Goal: Task Accomplishment & Management: Complete application form

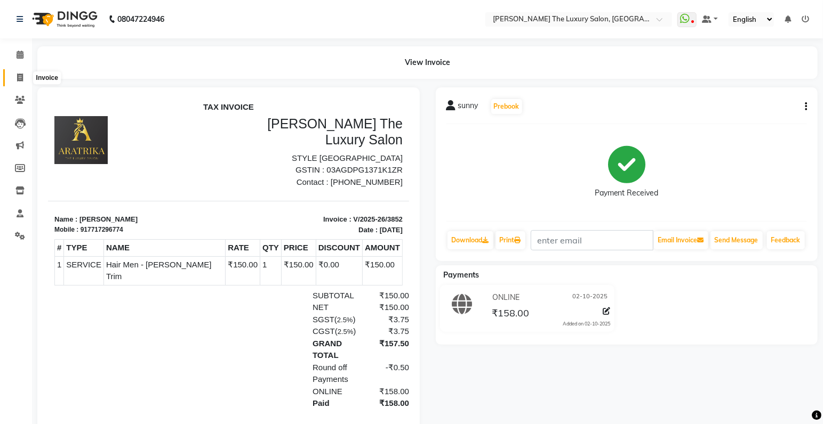
click at [18, 77] on icon at bounding box center [20, 78] width 6 height 8
select select "7179"
select select "service"
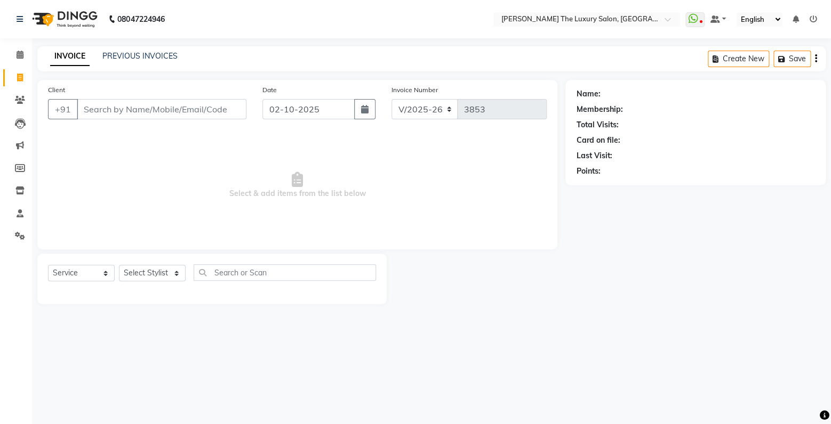
click at [137, 117] on input "Client" at bounding box center [162, 109] width 170 height 20
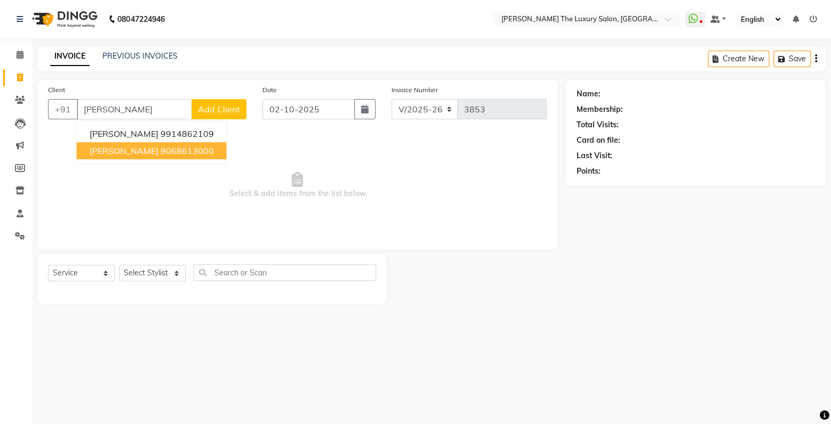
click at [175, 158] on button "[PERSON_NAME] 9068613000" at bounding box center [152, 150] width 150 height 17
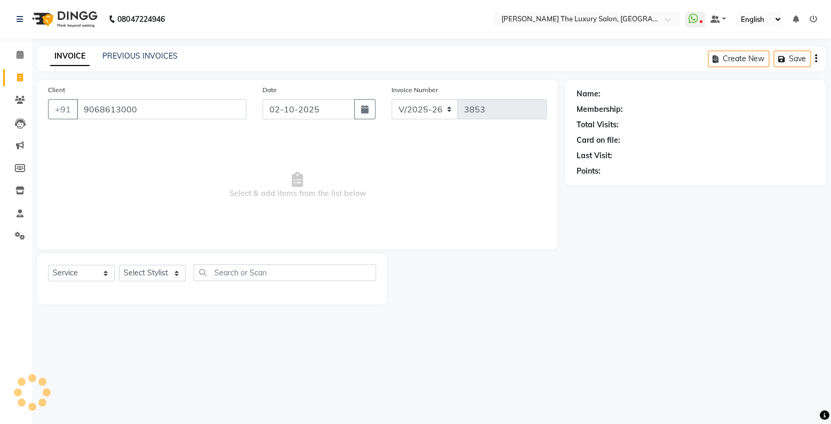
type input "9068613000"
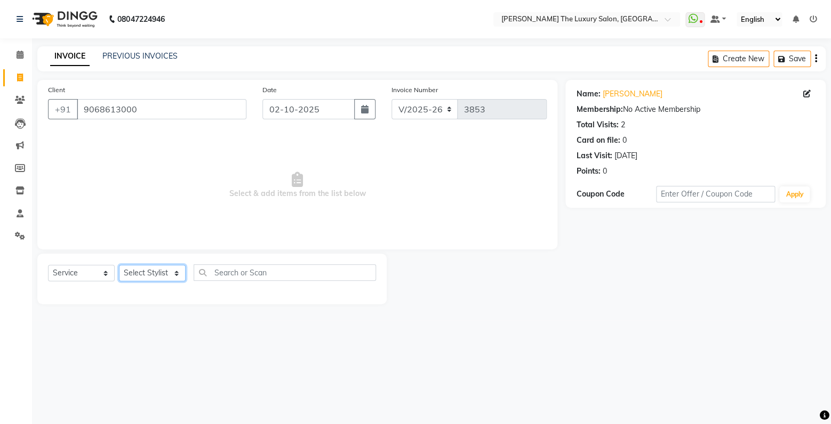
click at [119, 265] on select "Select Stylist amrit arsh [PERSON_NAME] [PERSON_NAME] jasmine matrix [PERSON_NA…" at bounding box center [152, 273] width 67 height 17
select select "85119"
click option "simran" at bounding box center [0, 0] width 0 height 0
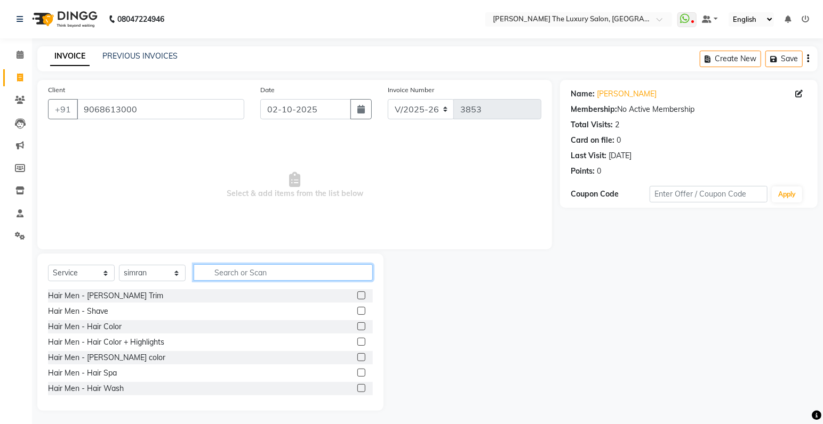
click at [276, 266] on input "text" at bounding box center [283, 273] width 179 height 17
click at [357, 294] on label at bounding box center [361, 296] width 8 height 8
click at [357, 294] on input "checkbox" at bounding box center [360, 296] width 7 height 7
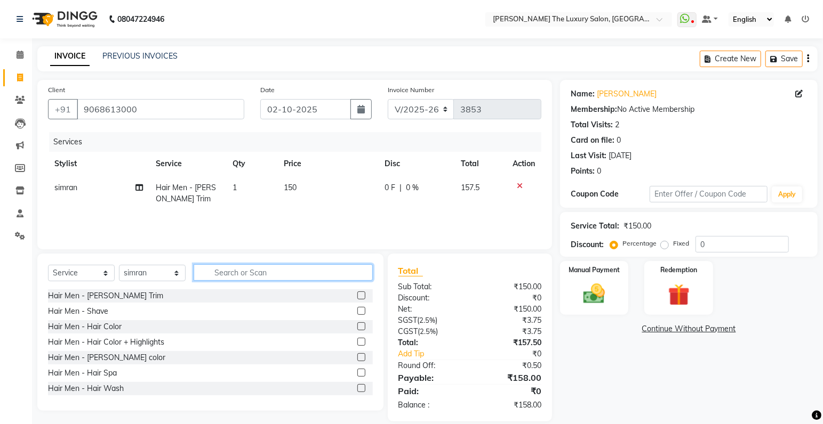
checkbox input "false"
click at [330, 277] on input "text" at bounding box center [283, 273] width 179 height 17
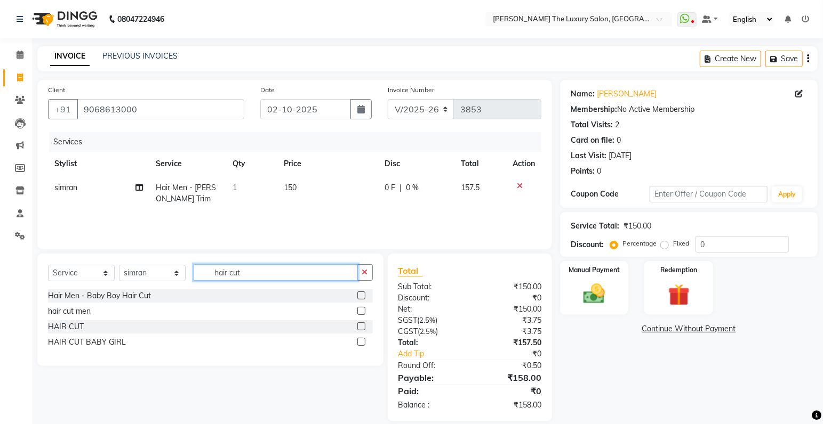
type input "hair cut"
click at [362, 311] on label at bounding box center [361, 311] width 8 height 8
click at [362, 311] on input "checkbox" at bounding box center [360, 311] width 7 height 7
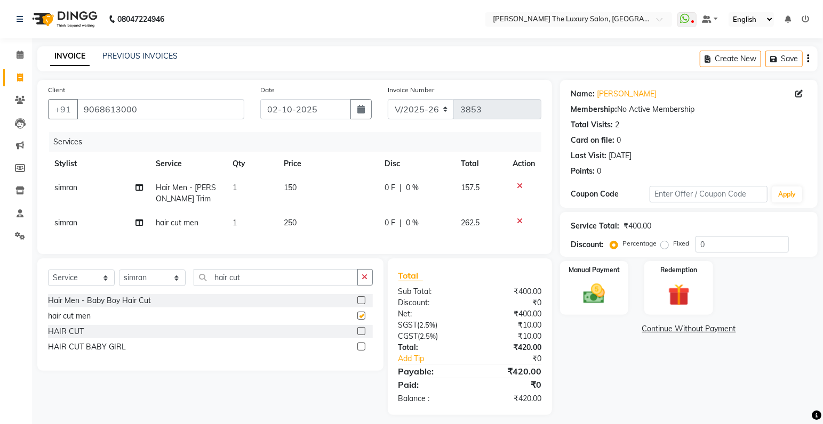
checkbox input "false"
click at [579, 311] on div "Manual Payment" at bounding box center [594, 288] width 71 height 56
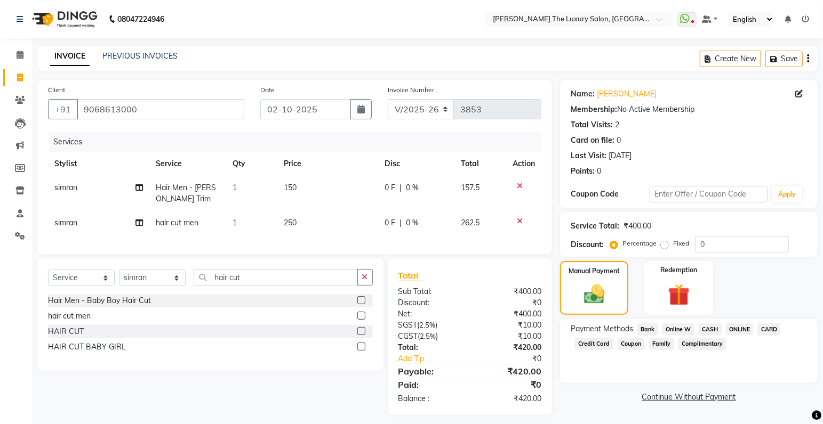
click at [711, 331] on span "CASH" at bounding box center [710, 330] width 23 height 12
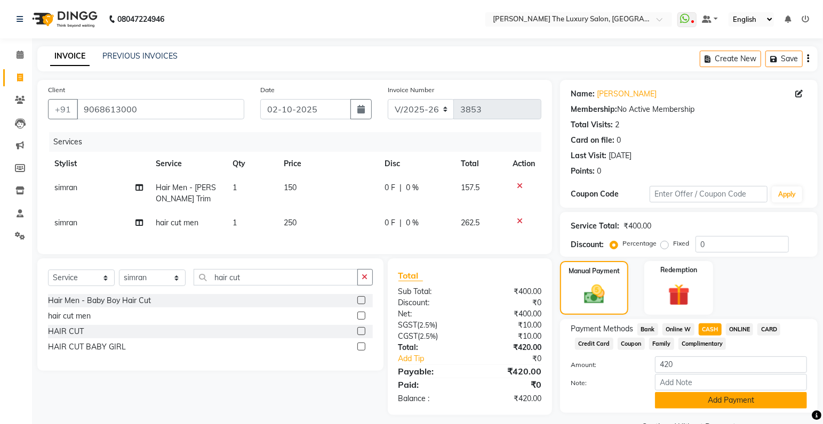
click at [721, 398] on button "Add Payment" at bounding box center [731, 400] width 152 height 17
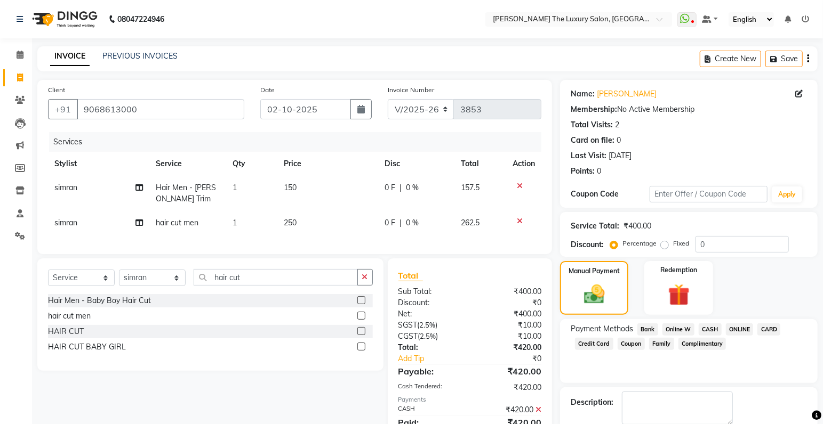
scroll to position [56, 0]
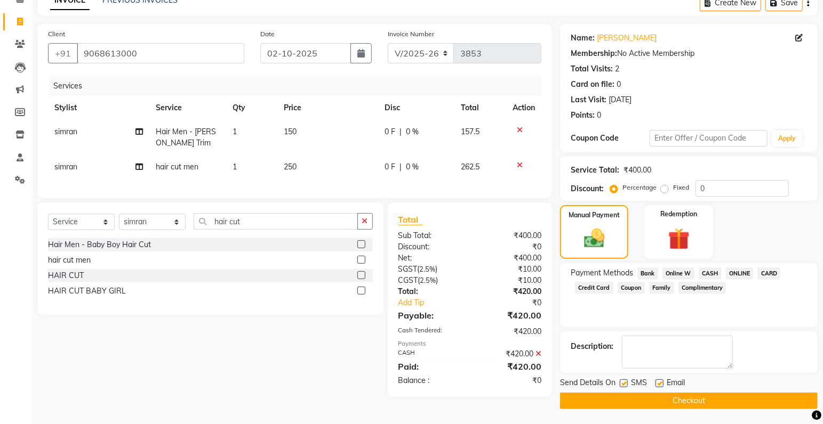
click at [621, 383] on label at bounding box center [624, 384] width 8 height 8
click at [621, 383] on input "checkbox" at bounding box center [623, 384] width 7 height 7
checkbox input "false"
click at [631, 402] on button "Checkout" at bounding box center [689, 401] width 258 height 17
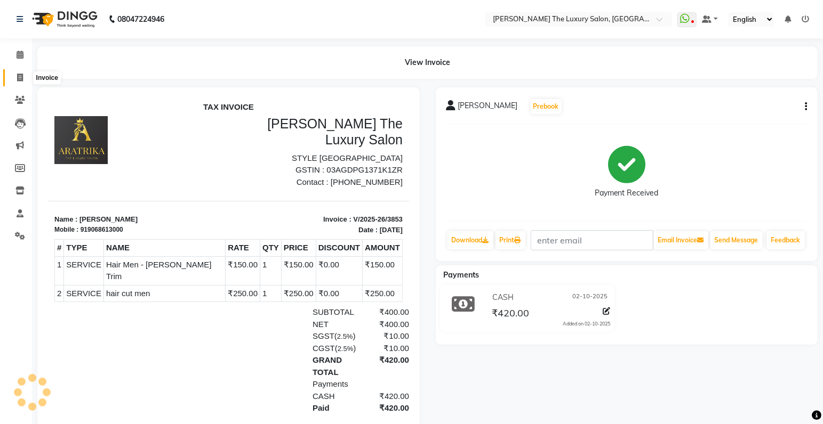
click at [21, 79] on icon at bounding box center [20, 78] width 6 height 8
select select "7179"
select select "service"
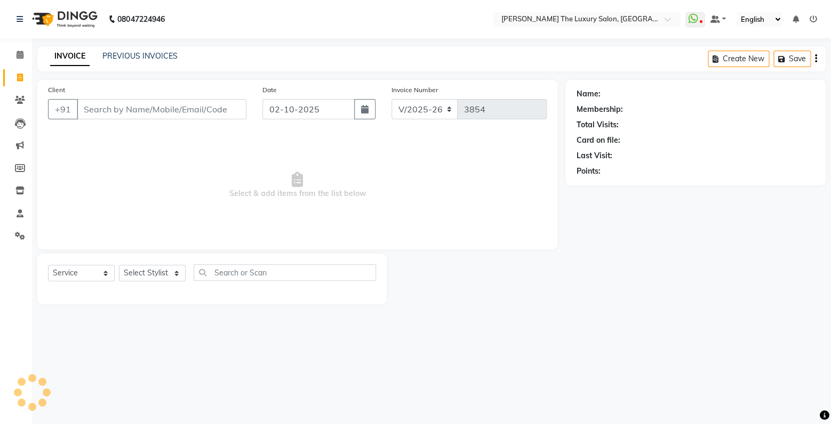
click at [125, 109] on input "Client" at bounding box center [162, 109] width 170 height 20
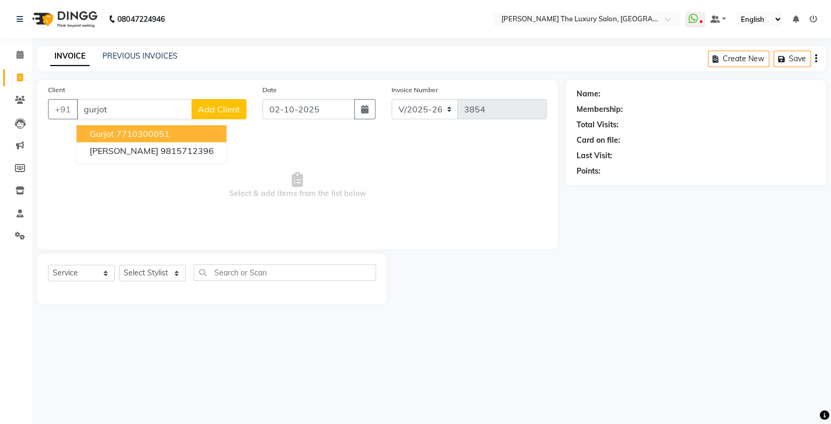
click at [159, 133] on ngb-highlight "7710300051" at bounding box center [142, 134] width 53 height 11
type input "7710300051"
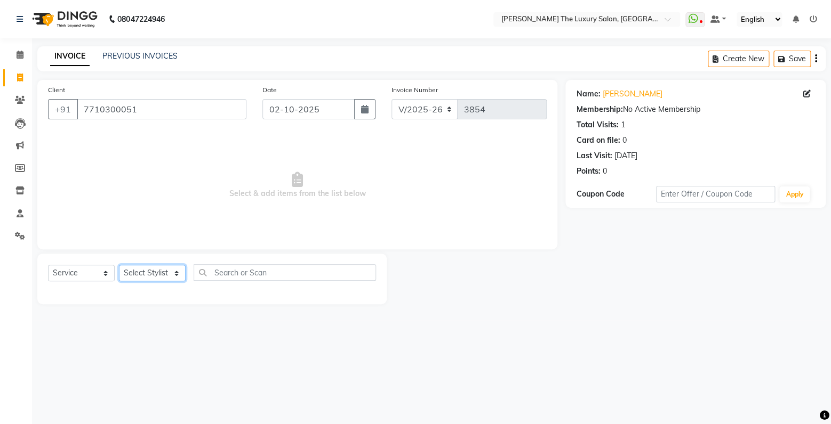
click at [119, 265] on select "Select Stylist amrit arsh [PERSON_NAME] [PERSON_NAME] jasmine matrix [PERSON_NA…" at bounding box center [152, 273] width 67 height 17
select select "86782"
click option "arsh" at bounding box center [0, 0] width 0 height 0
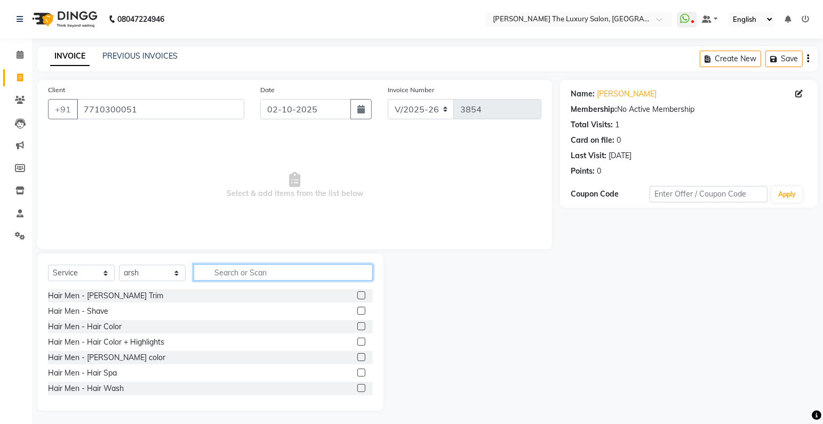
click at [275, 272] on input "text" at bounding box center [283, 273] width 179 height 17
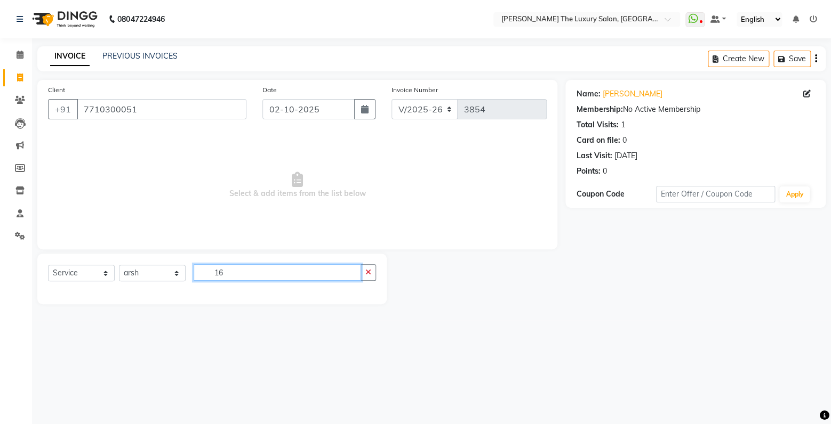
type input "1"
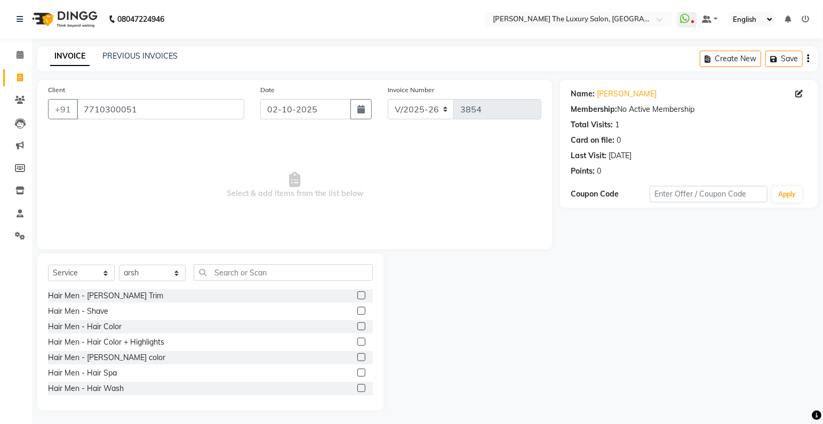
click at [357, 296] on label at bounding box center [361, 296] width 8 height 8
click at [357, 296] on input "checkbox" at bounding box center [360, 296] width 7 height 7
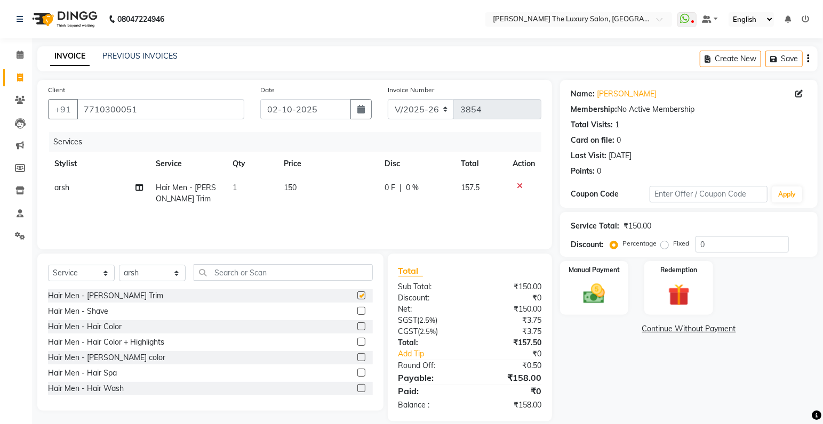
checkbox input "false"
click at [611, 296] on img at bounding box center [594, 295] width 37 height 26
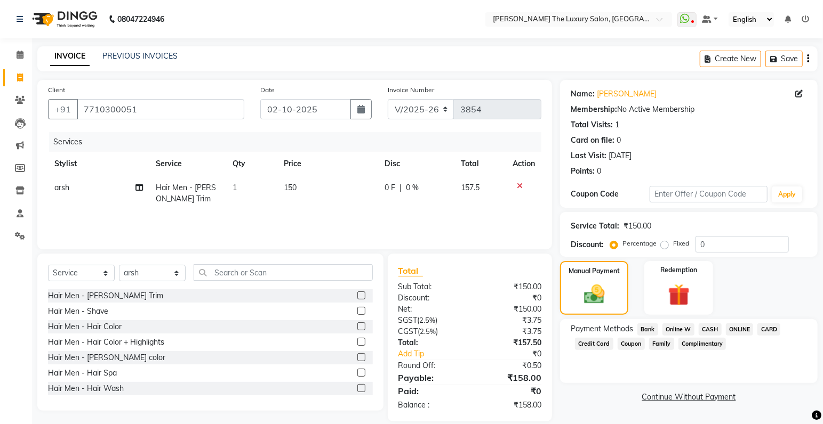
click at [705, 331] on span "CASH" at bounding box center [710, 330] width 23 height 12
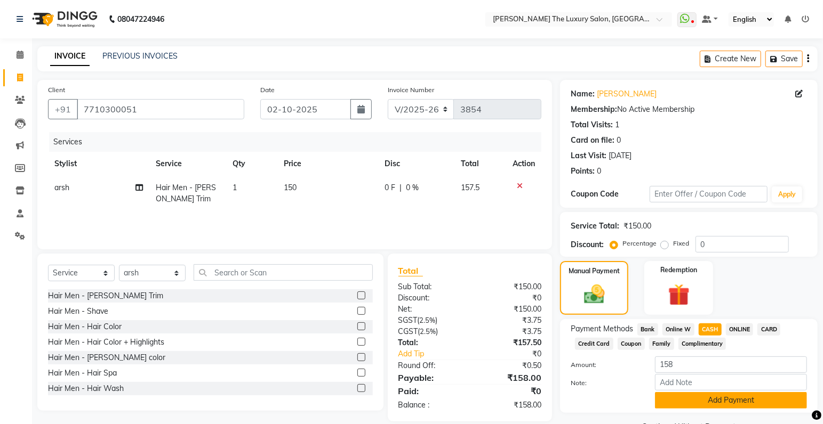
click at [705, 399] on button "Add Payment" at bounding box center [731, 400] width 152 height 17
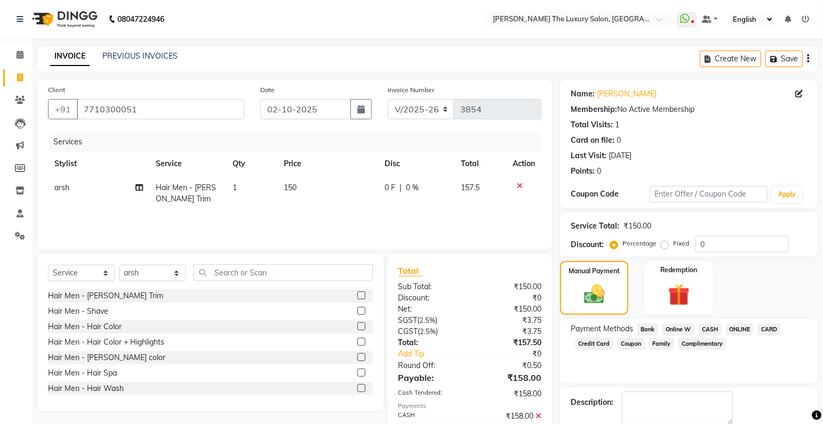
scroll to position [56, 0]
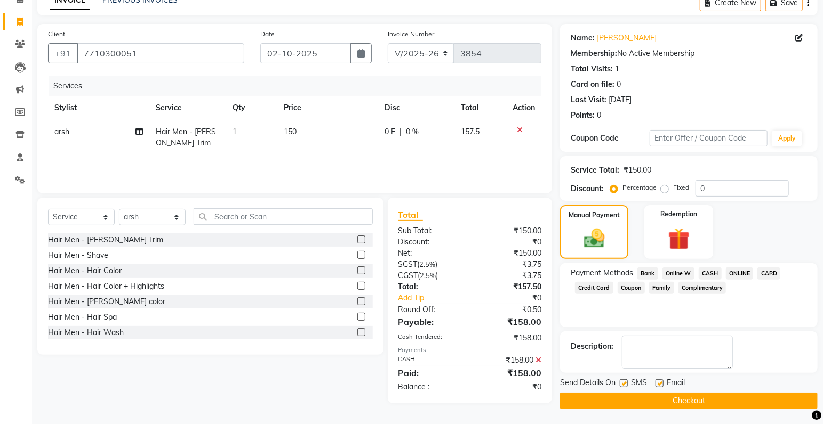
drag, startPoint x: 622, startPoint y: 383, endPoint x: 631, endPoint y: 391, distance: 11.3
click at [624, 387] on label at bounding box center [624, 384] width 8 height 8
click at [625, 381] on label at bounding box center [624, 384] width 8 height 8
click at [625, 381] on input "checkbox" at bounding box center [623, 384] width 7 height 7
checkbox input "false"
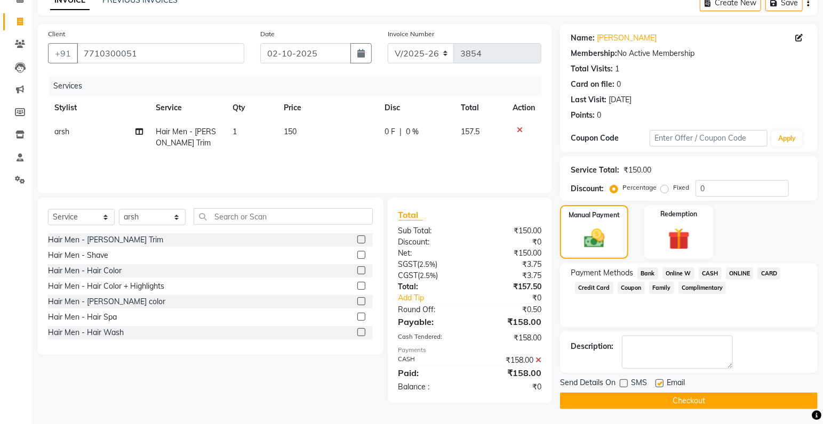
click at [634, 399] on button "Checkout" at bounding box center [689, 401] width 258 height 17
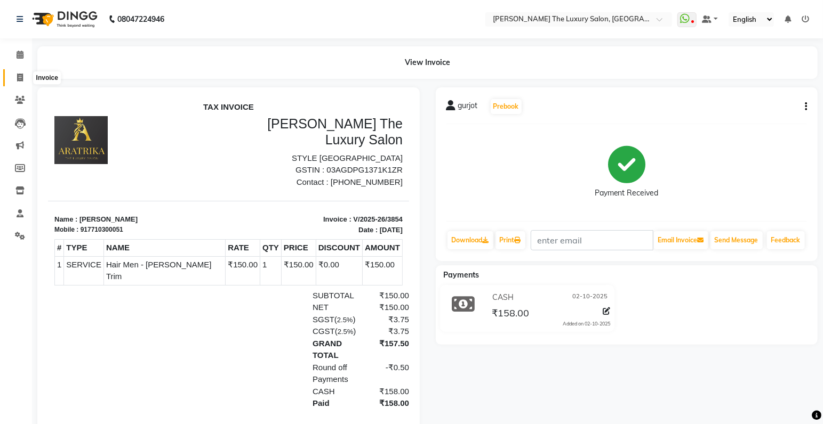
click at [18, 77] on icon at bounding box center [20, 78] width 6 height 8
select select "7179"
select select "service"
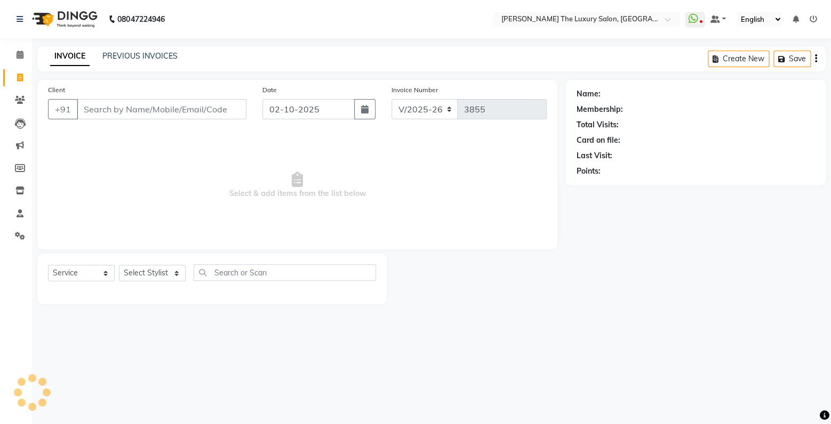
click at [113, 112] on input "Client" at bounding box center [162, 109] width 170 height 20
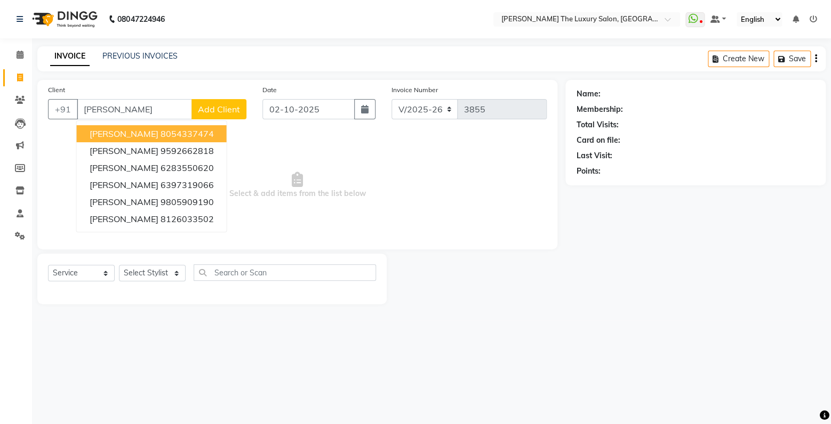
click at [178, 135] on button "[PERSON_NAME] 8054337474" at bounding box center [152, 133] width 150 height 17
type input "8054337474"
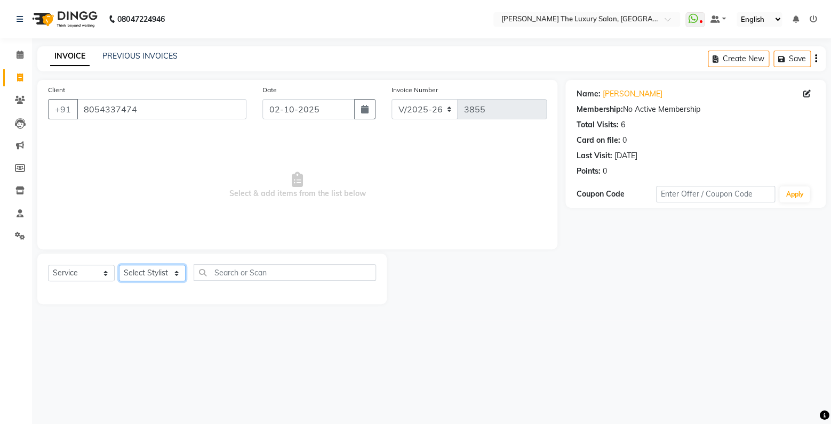
click at [119, 265] on select "Select Stylist amrit arsh [PERSON_NAME] [PERSON_NAME] jasmine matrix [PERSON_NA…" at bounding box center [152, 273] width 67 height 17
select select "60210"
click option "[PERSON_NAME]" at bounding box center [0, 0] width 0 height 0
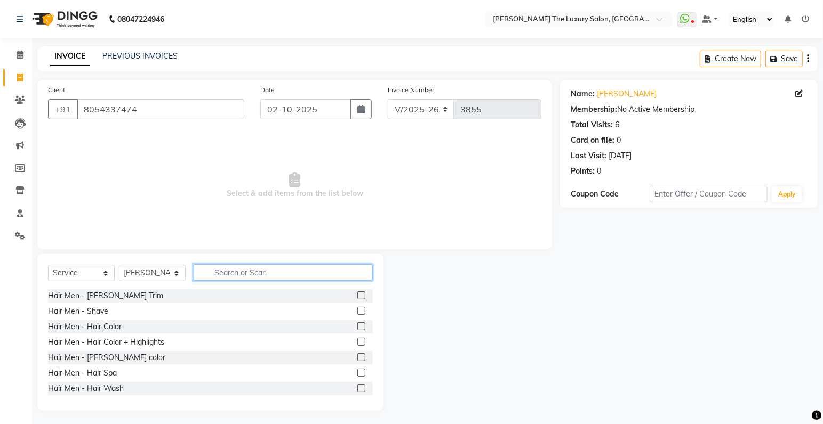
click at [243, 278] on input "text" at bounding box center [283, 273] width 179 height 17
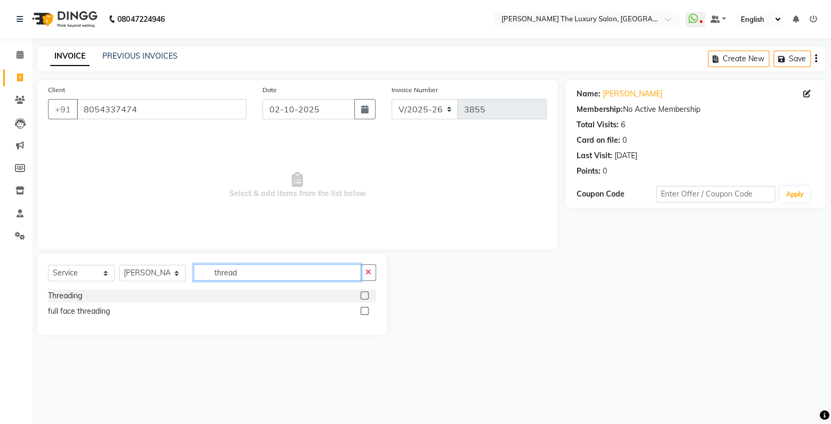
type input "thread"
click at [364, 295] on label at bounding box center [364, 296] width 8 height 8
click at [364, 295] on input "checkbox" at bounding box center [363, 296] width 7 height 7
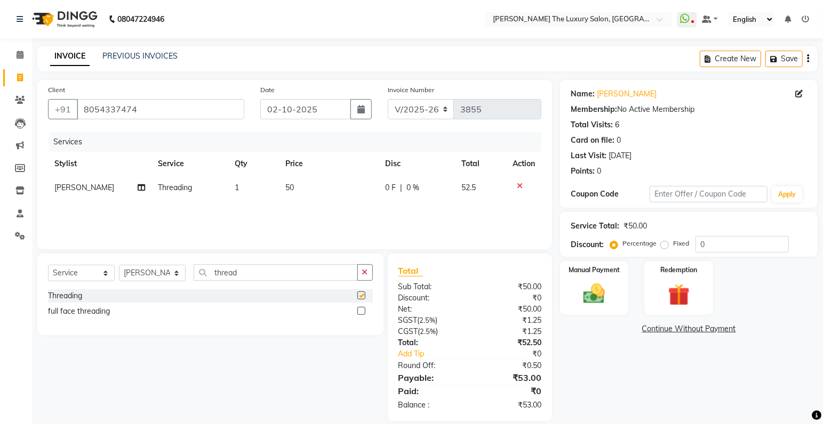
checkbox input "false"
click at [287, 188] on span "50" at bounding box center [289, 188] width 9 height 10
select select "60210"
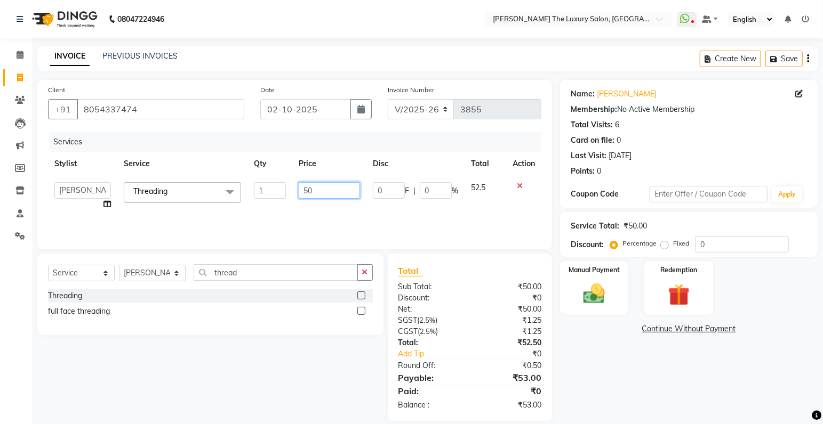
click at [308, 189] on input "50" at bounding box center [329, 190] width 61 height 17
type input "70"
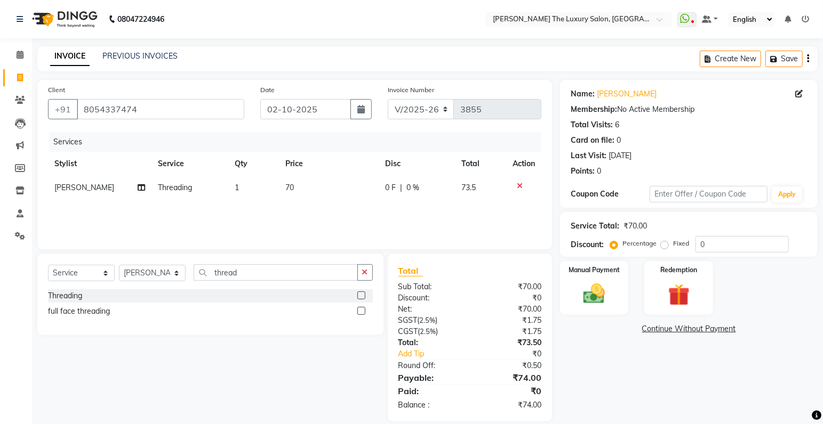
click at [414, 202] on div "Services Stylist Service Qty Price Disc Total Action [PERSON_NAME] Threading 1 …" at bounding box center [294, 185] width 493 height 107
click at [287, 188] on span "70" at bounding box center [289, 188] width 9 height 10
select select "60210"
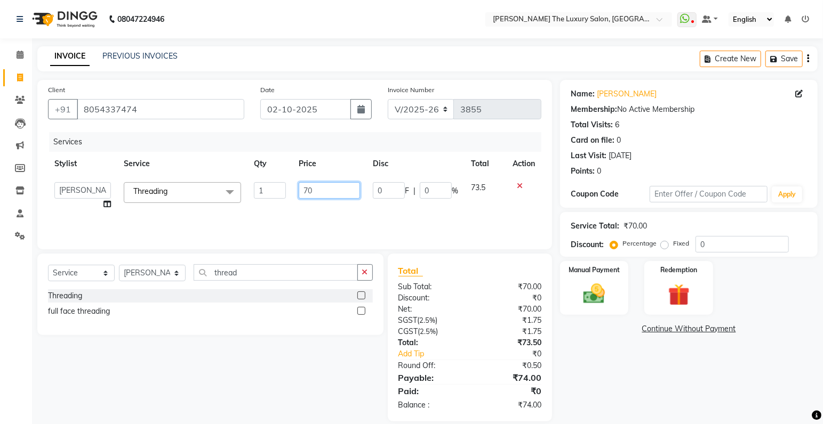
drag, startPoint x: 316, startPoint y: 190, endPoint x: 293, endPoint y: 191, distance: 23.5
click at [299, 191] on input "70" at bounding box center [329, 190] width 61 height 17
type input "67"
click at [378, 210] on div "Services Stylist Service Qty Price Disc Total Action amrit arsh [PERSON_NAME] […" at bounding box center [294, 185] width 493 height 107
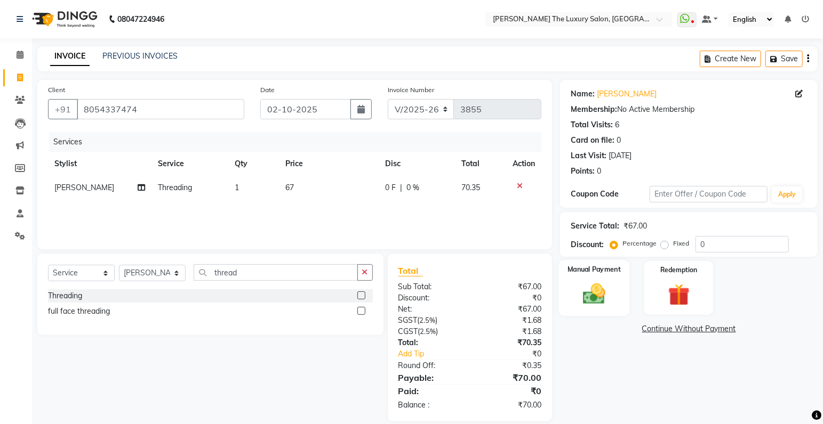
click at [608, 295] on img at bounding box center [594, 295] width 37 height 26
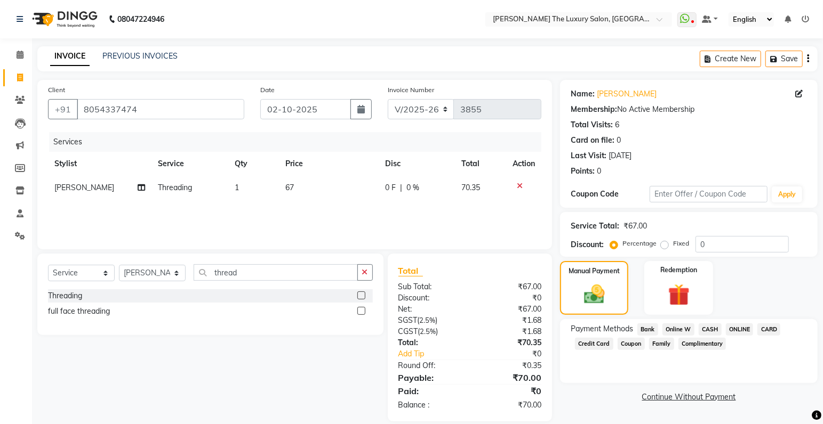
click at [741, 330] on span "ONLINE" at bounding box center [740, 330] width 28 height 12
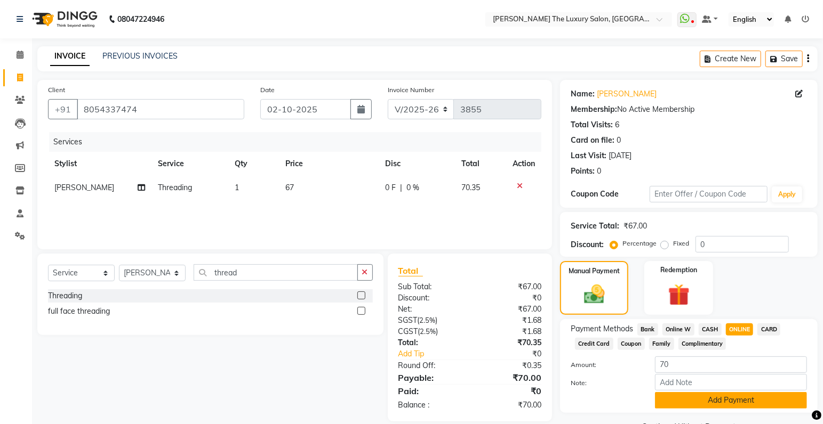
click at [743, 401] on button "Add Payment" at bounding box center [731, 400] width 152 height 17
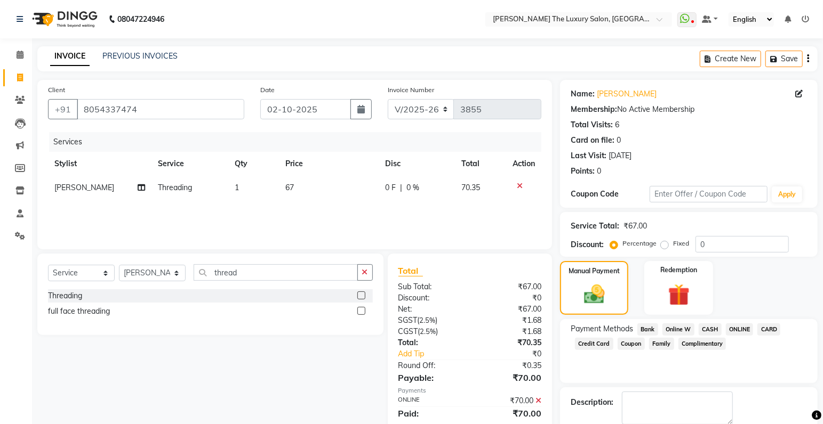
scroll to position [56, 0]
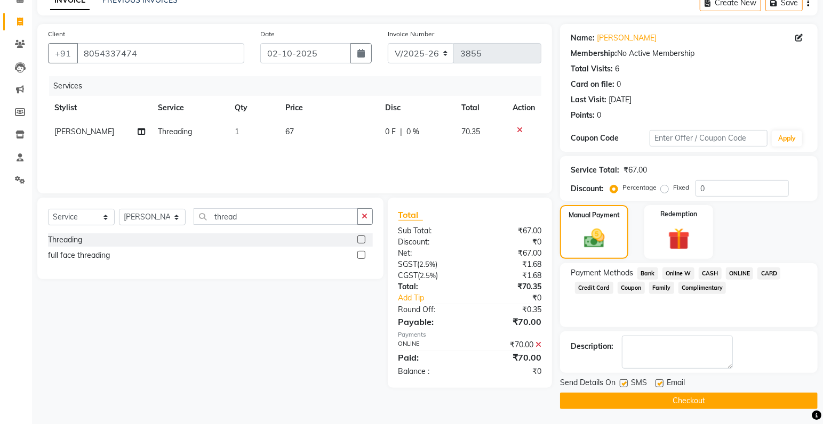
click at [623, 385] on label at bounding box center [624, 384] width 8 height 8
click at [623, 385] on input "checkbox" at bounding box center [623, 384] width 7 height 7
checkbox input "false"
click at [634, 400] on button "Checkout" at bounding box center [689, 401] width 258 height 17
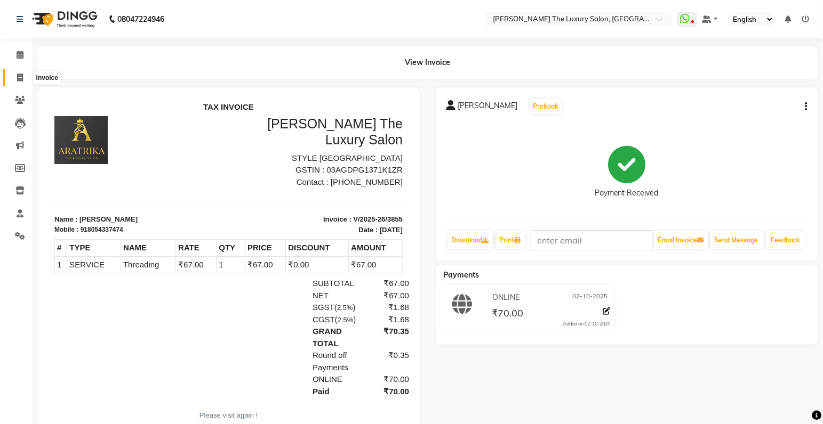
click at [22, 75] on icon at bounding box center [20, 78] width 6 height 8
select select "7179"
select select "service"
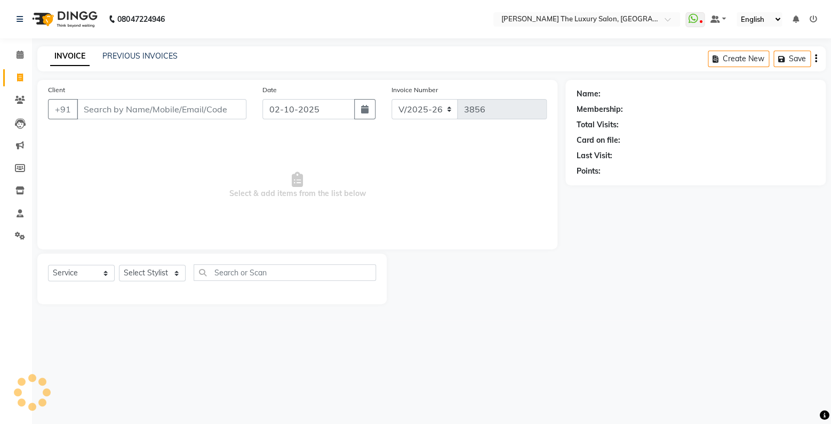
click at [113, 110] on input "Client" at bounding box center [162, 109] width 170 height 20
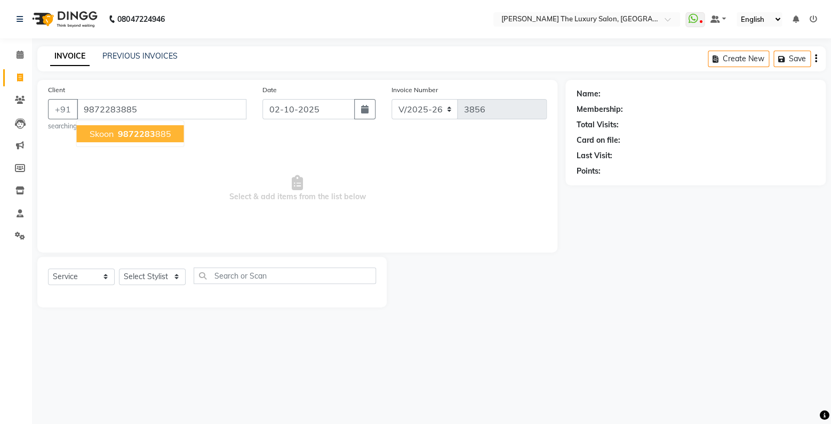
type input "9872283885"
click at [123, 134] on span "9872283885" at bounding box center [144, 134] width 53 height 11
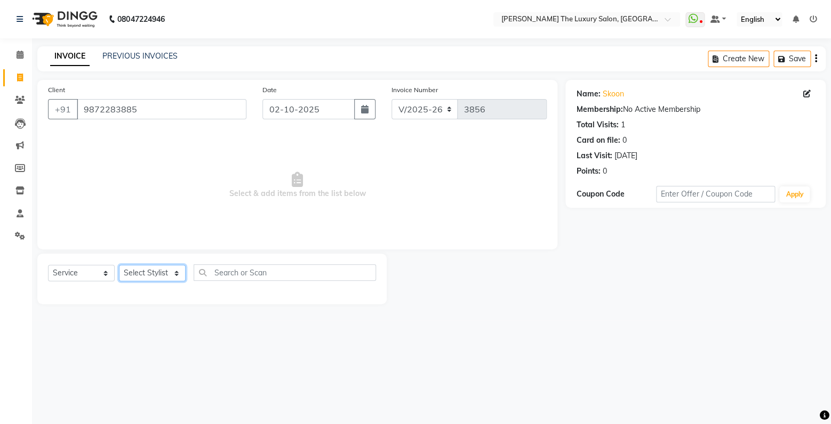
click at [119, 265] on select "Select Stylist amrit arsh [PERSON_NAME] [PERSON_NAME] jasmine matrix [PERSON_NA…" at bounding box center [152, 273] width 67 height 17
select select "86085"
click option "amrit" at bounding box center [0, 0] width 0 height 0
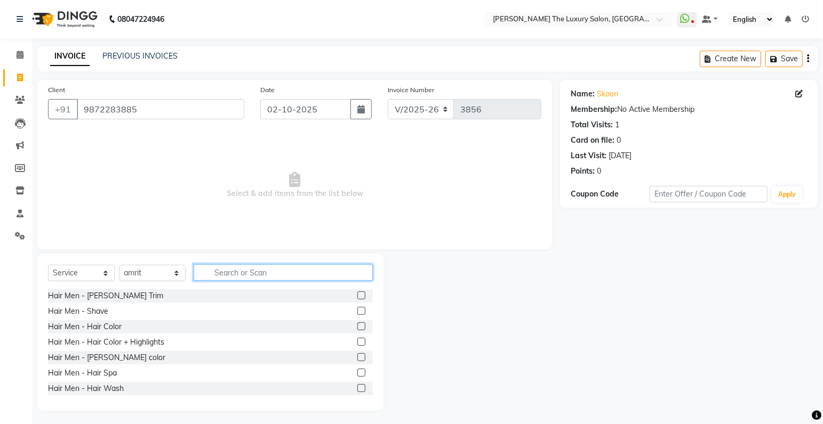
click at [274, 271] on input "text" at bounding box center [283, 273] width 179 height 17
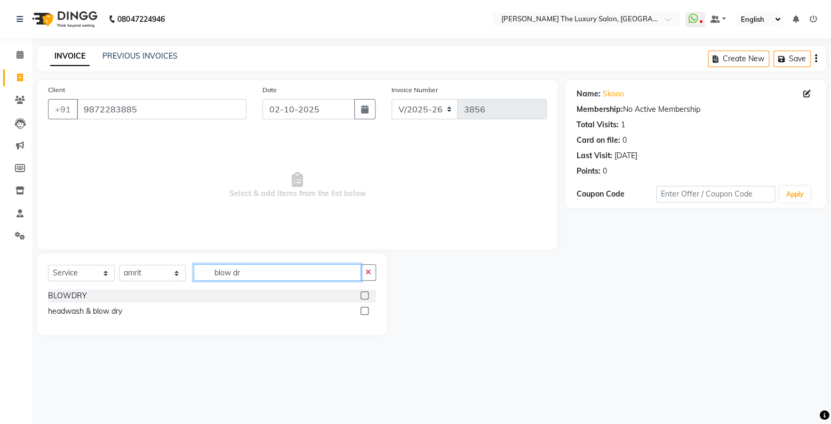
type input "blow dr"
click at [362, 294] on label at bounding box center [364, 296] width 8 height 8
click at [362, 294] on input "checkbox" at bounding box center [363, 296] width 7 height 7
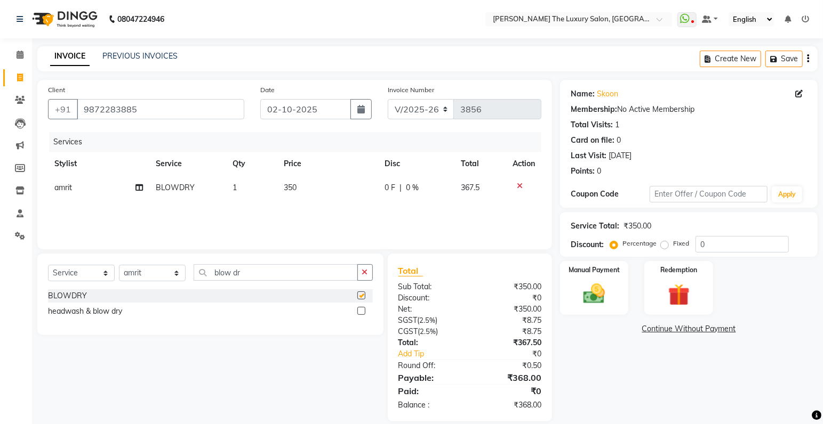
checkbox input "false"
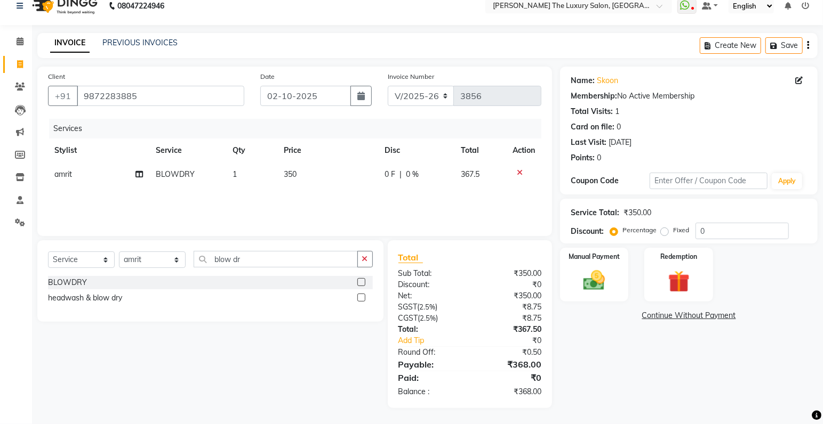
click at [293, 174] on span "350" at bounding box center [290, 175] width 13 height 10
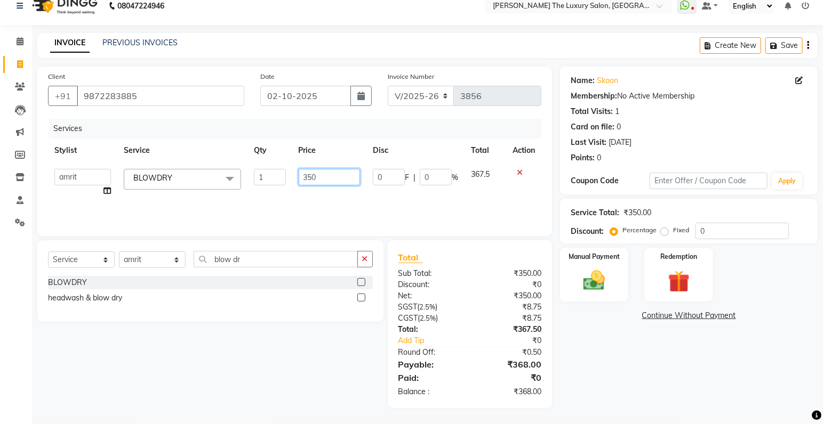
click at [328, 178] on input "350" at bounding box center [329, 177] width 61 height 17
type input "340"
click at [382, 194] on td "0 F | 0 %" at bounding box center [415, 183] width 98 height 41
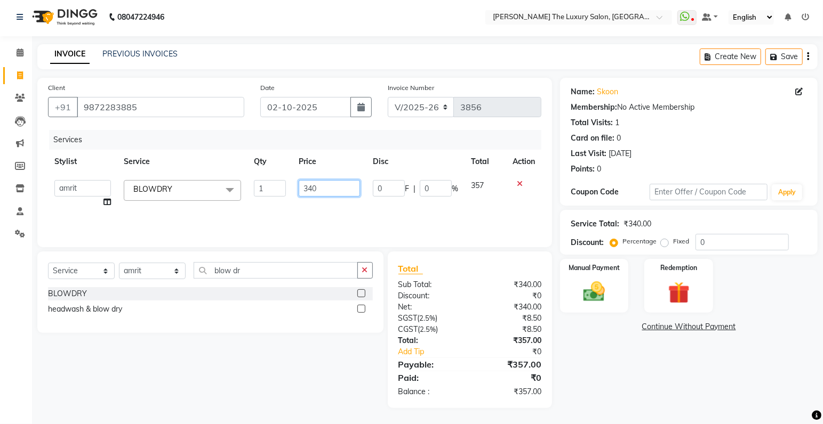
click at [311, 190] on input "340" at bounding box center [329, 188] width 61 height 17
click at [359, 292] on label at bounding box center [361, 294] width 8 height 8
click at [359, 292] on input "checkbox" at bounding box center [360, 294] width 7 height 7
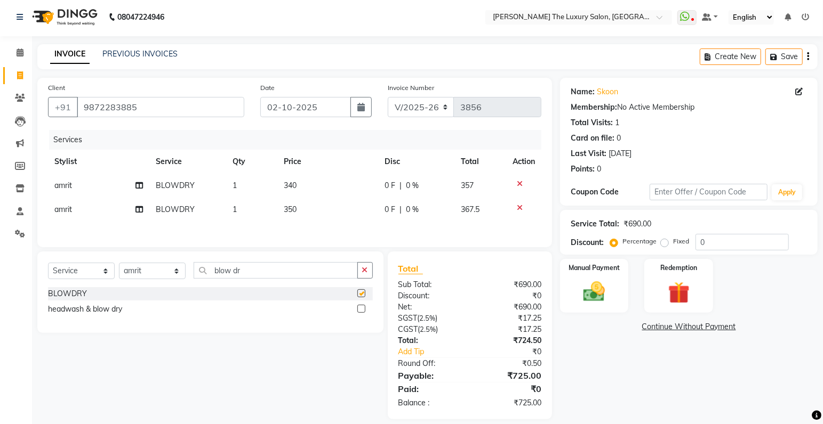
checkbox input "false"
click at [519, 208] on icon at bounding box center [520, 207] width 6 height 7
click at [292, 186] on span "340" at bounding box center [290, 186] width 13 height 10
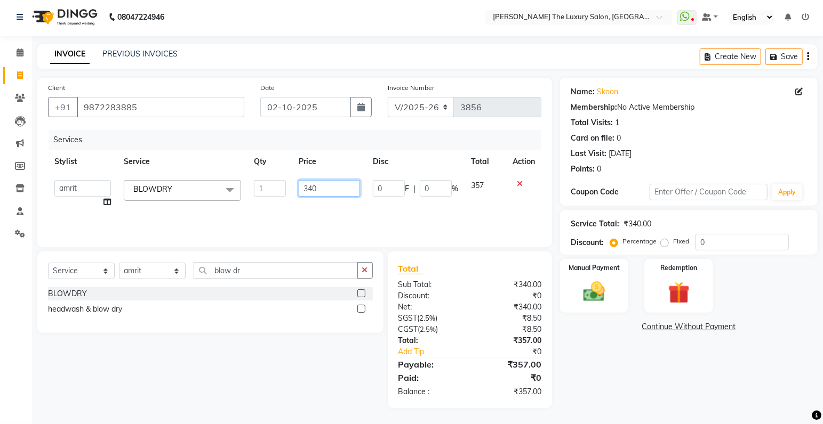
click at [319, 190] on input "340" at bounding box center [329, 188] width 61 height 17
type input "335"
click at [363, 204] on div "Services Stylist Service Qty Price Disc Total Action amrit arsh [PERSON_NAME] […" at bounding box center [294, 183] width 493 height 107
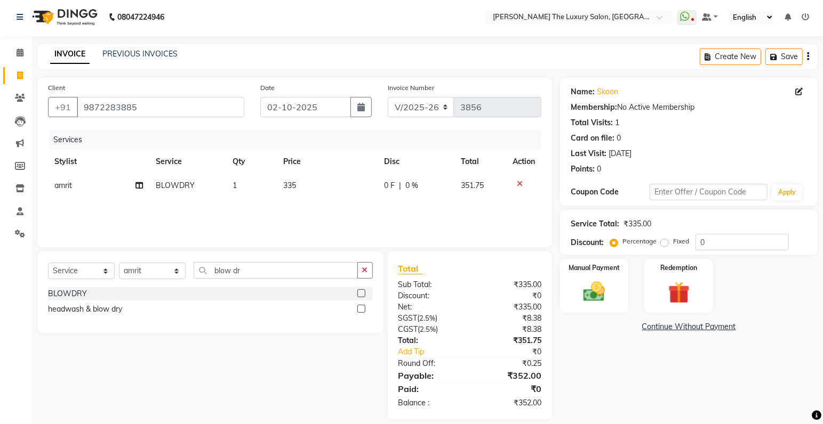
click at [296, 185] on span "335" at bounding box center [290, 186] width 13 height 10
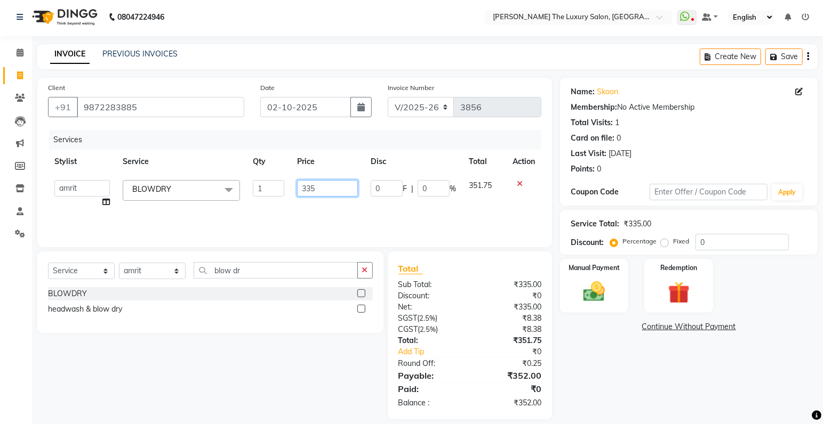
click at [320, 188] on input "335" at bounding box center [327, 188] width 61 height 17
type input "332"
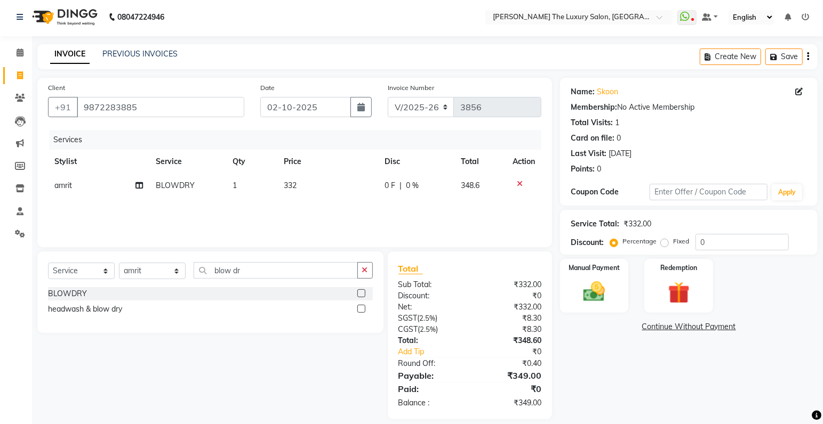
click at [364, 212] on div "Services Stylist Service Qty Price Disc Total Action amrit BLOWDRY 1 332 0 F | …" at bounding box center [294, 183] width 493 height 107
click at [298, 186] on td "332" at bounding box center [327, 186] width 101 height 24
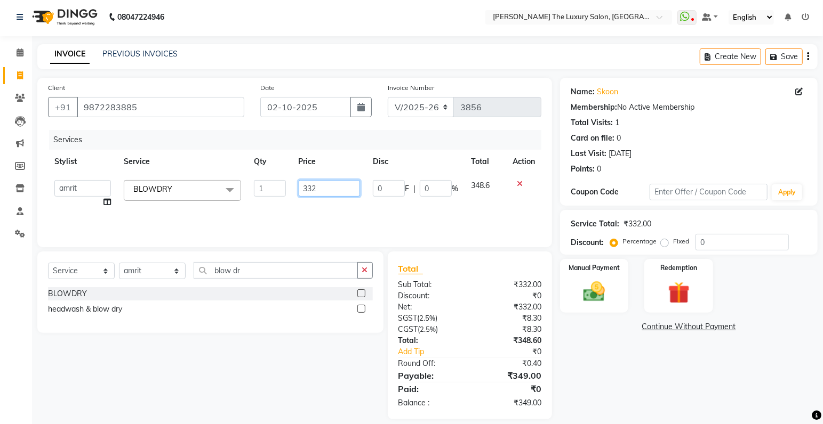
click at [319, 188] on input "332" at bounding box center [329, 188] width 61 height 17
type input "333"
click at [366, 218] on div "Services Stylist Service Qty Price Disc Total Action amrit arsh [PERSON_NAME] […" at bounding box center [294, 183] width 493 height 107
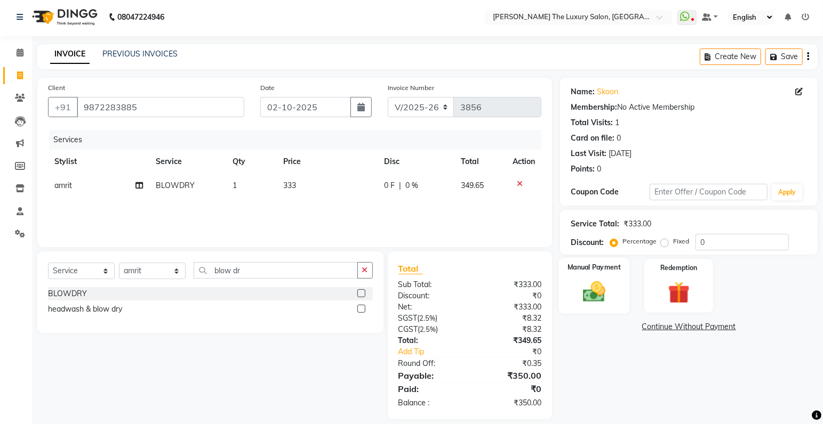
click at [591, 294] on img at bounding box center [594, 292] width 37 height 26
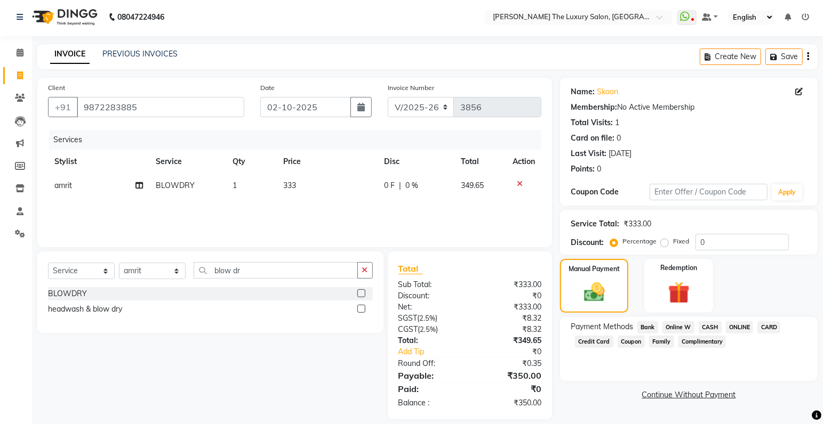
click at [704, 325] on span "CASH" at bounding box center [710, 328] width 23 height 12
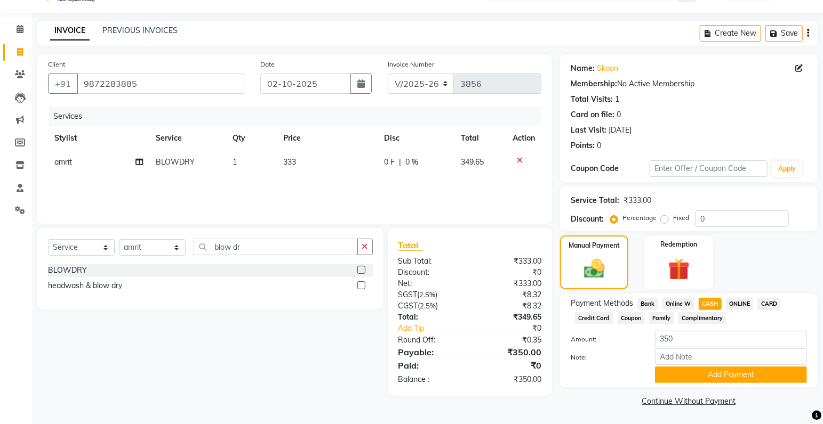
scroll to position [27, 0]
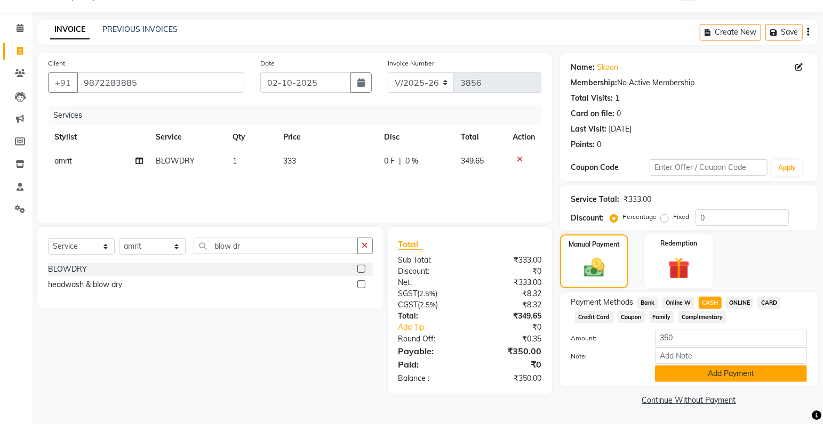
click at [703, 374] on button "Add Payment" at bounding box center [731, 374] width 152 height 17
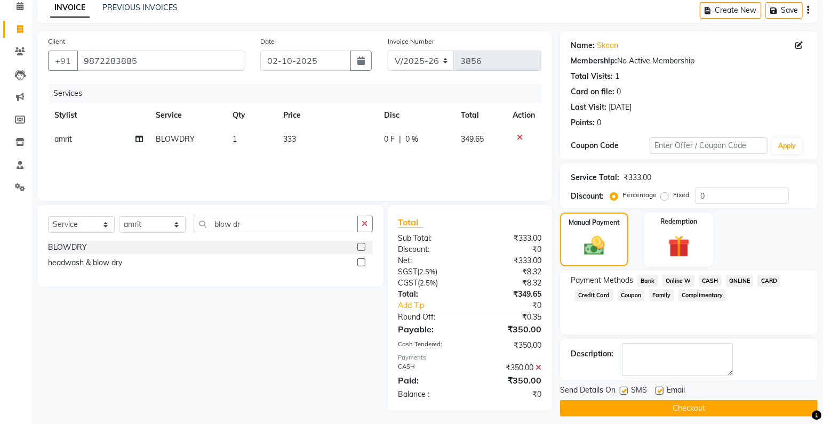
scroll to position [56, 0]
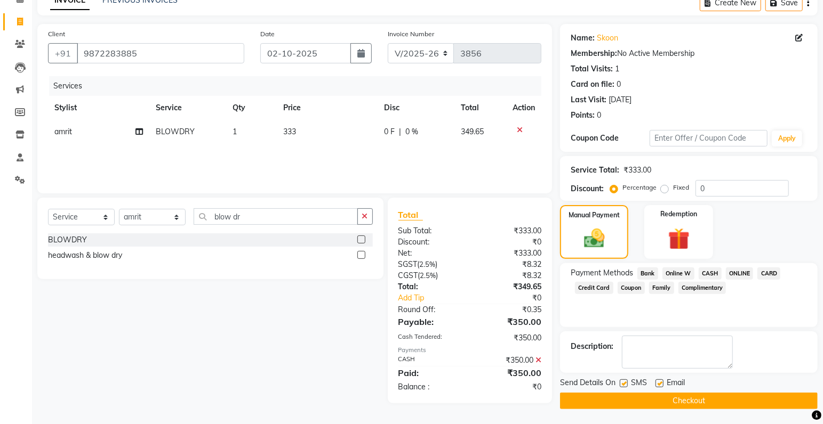
click at [625, 381] on label at bounding box center [624, 384] width 8 height 8
click at [625, 381] on input "checkbox" at bounding box center [623, 384] width 7 height 7
checkbox input "false"
click at [650, 398] on button "Checkout" at bounding box center [689, 401] width 258 height 17
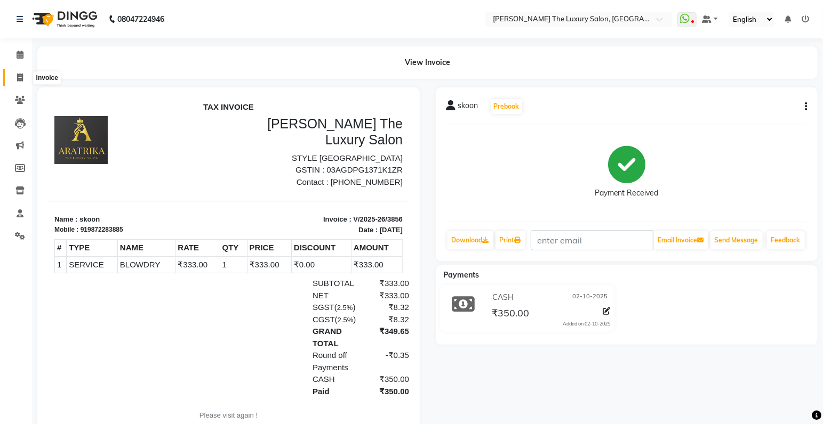
click at [18, 79] on icon at bounding box center [20, 78] width 6 height 8
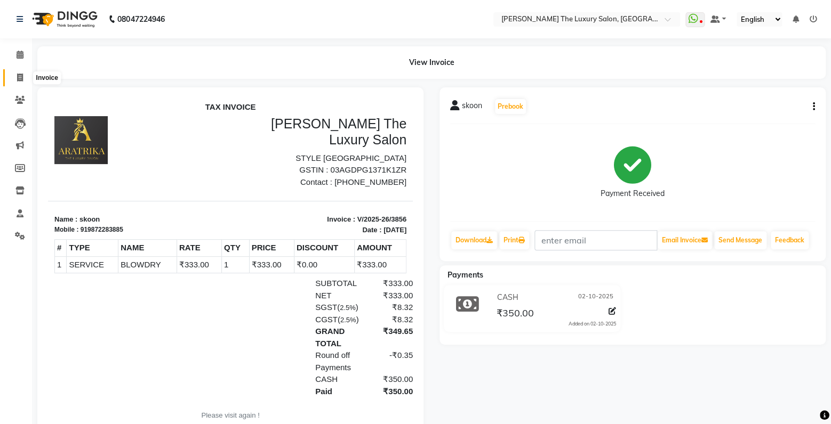
select select "7179"
select select "service"
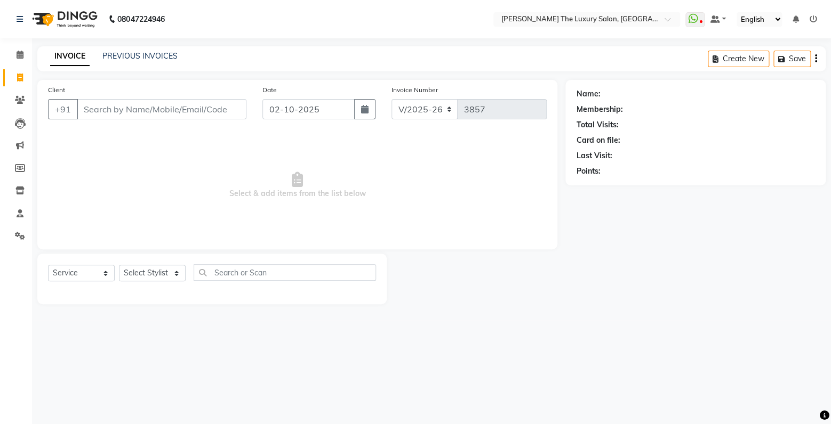
click at [131, 104] on input "Client" at bounding box center [162, 109] width 170 height 20
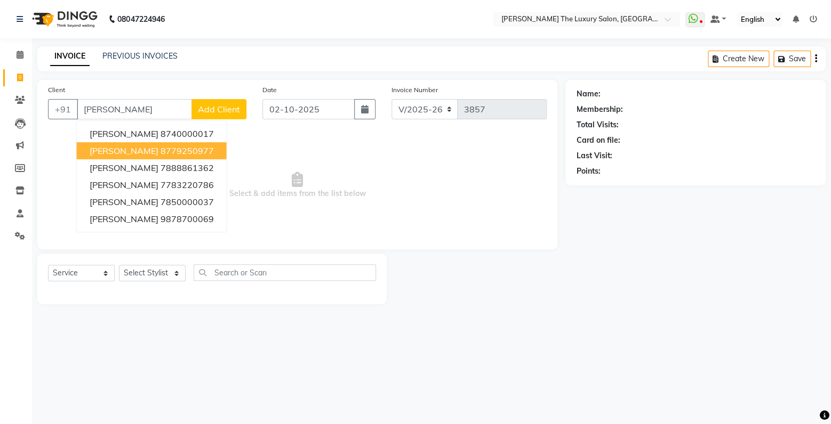
click at [161, 147] on ngb-highlight "8779250977" at bounding box center [187, 151] width 53 height 11
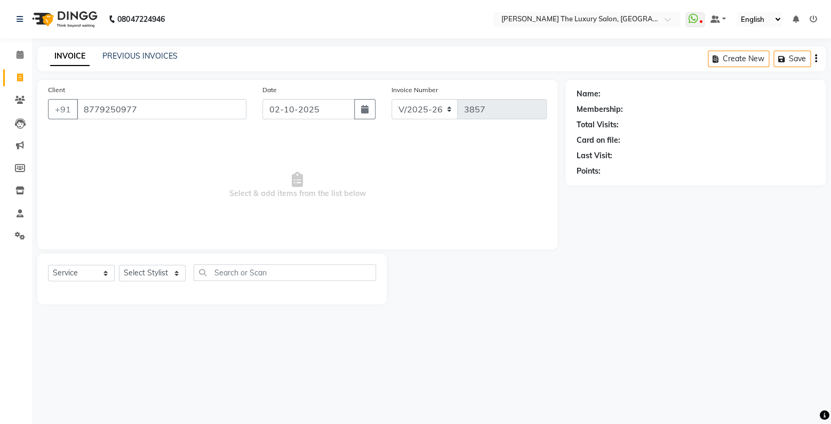
type input "8779250977"
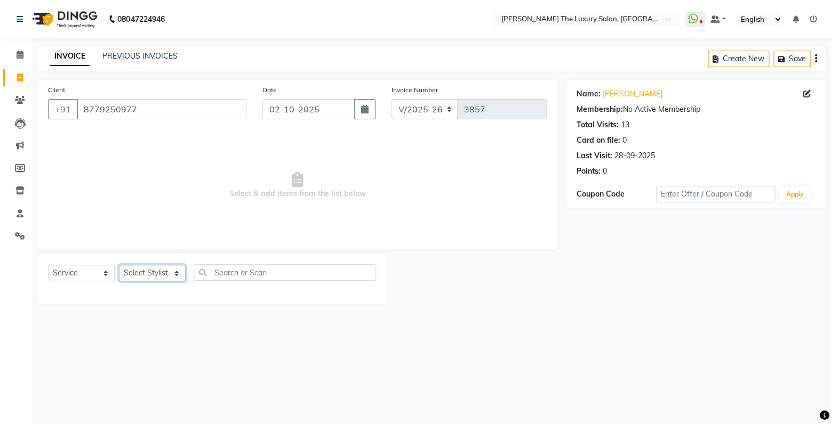
click at [119, 265] on select "Select Stylist amrit arsh [PERSON_NAME] [PERSON_NAME] jasmine matrix [PERSON_NA…" at bounding box center [152, 273] width 67 height 17
select select "86782"
click option "arsh" at bounding box center [0, 0] width 0 height 0
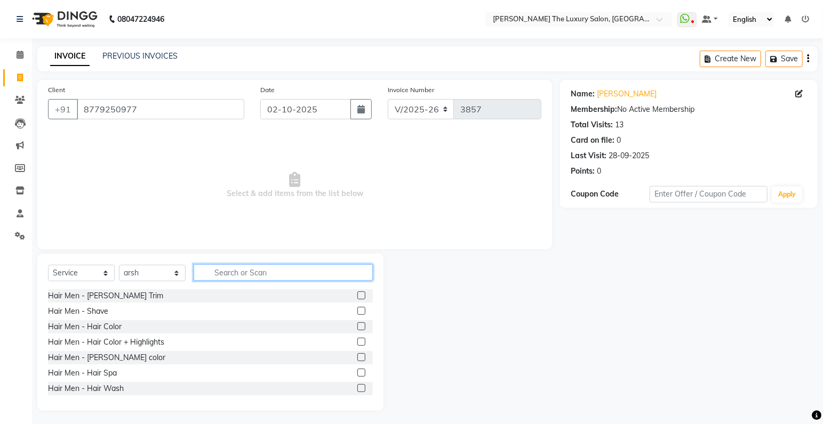
click at [244, 278] on input "text" at bounding box center [283, 273] width 179 height 17
click at [289, 273] on input "text" at bounding box center [283, 273] width 179 height 17
click at [357, 295] on label at bounding box center [361, 296] width 8 height 8
click at [357, 295] on input "checkbox" at bounding box center [360, 296] width 7 height 7
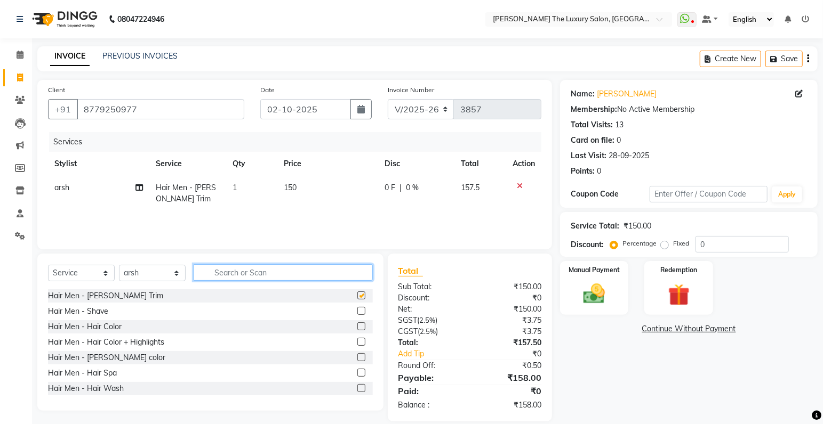
click at [300, 274] on input "text" at bounding box center [283, 273] width 179 height 17
checkbox input "false"
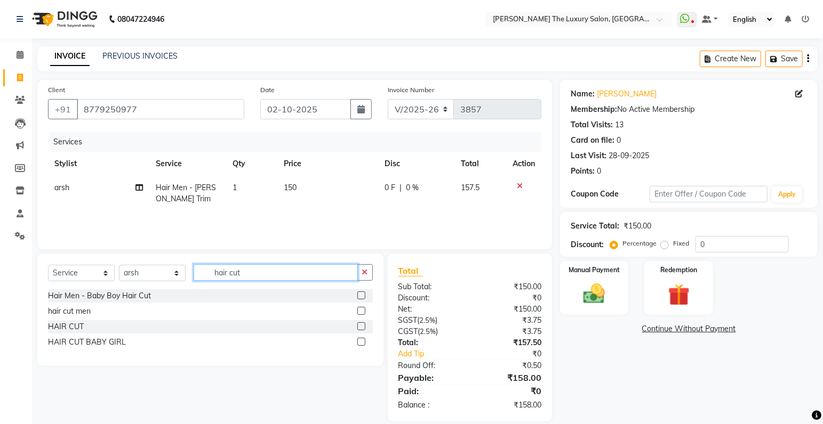
type input "hair cut"
click at [364, 311] on label at bounding box center [361, 311] width 8 height 8
click at [364, 311] on input "checkbox" at bounding box center [360, 311] width 7 height 7
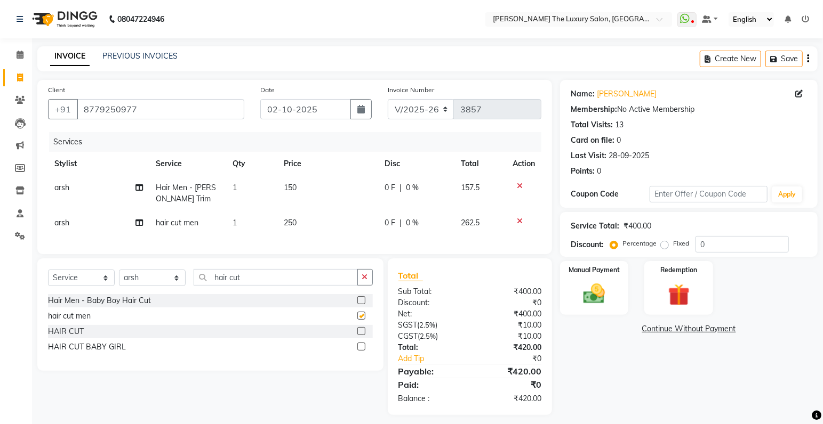
checkbox input "false"
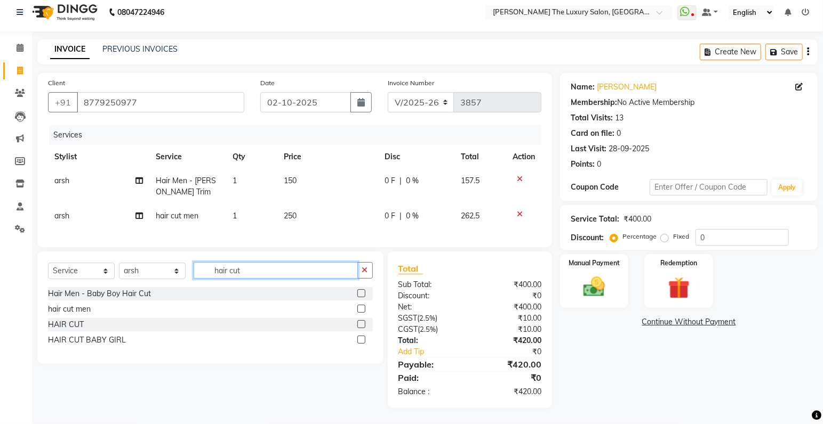
drag, startPoint x: 260, startPoint y: 273, endPoint x: 135, endPoint y: 279, distance: 124.9
click at [194, 279] on input "hair cut" at bounding box center [276, 270] width 164 height 17
type input "nose"
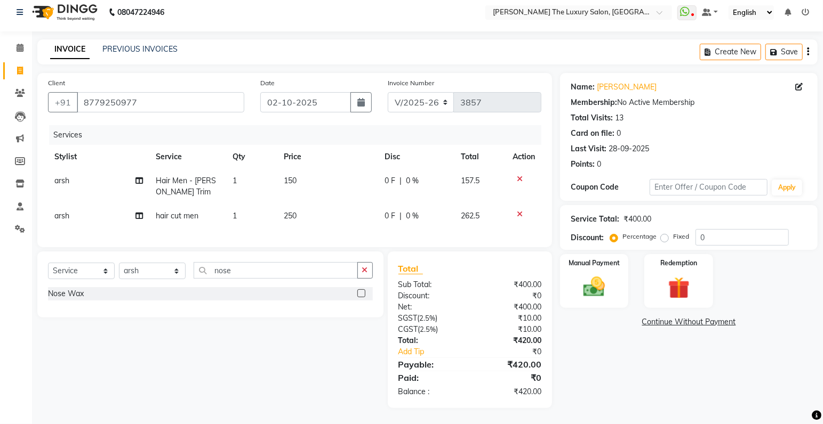
click at [364, 293] on label at bounding box center [361, 294] width 8 height 8
click at [364, 293] on input "checkbox" at bounding box center [360, 294] width 7 height 7
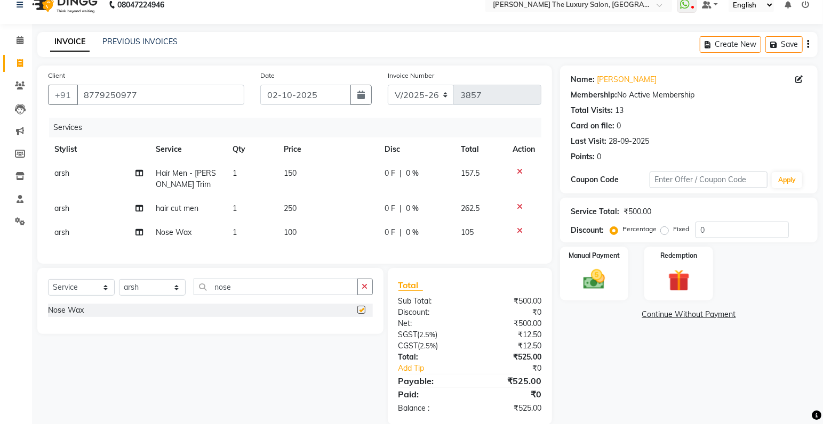
checkbox input "false"
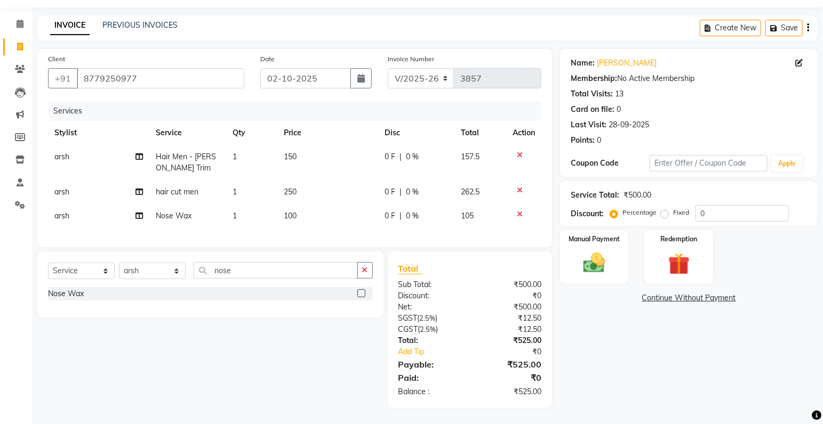
click at [291, 211] on span "100" at bounding box center [290, 216] width 13 height 10
select select "86782"
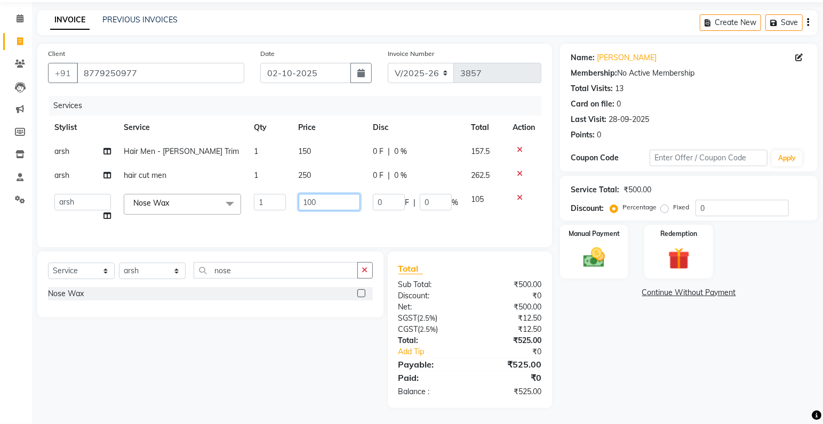
click at [312, 199] on input "100" at bounding box center [329, 202] width 61 height 17
type input "50"
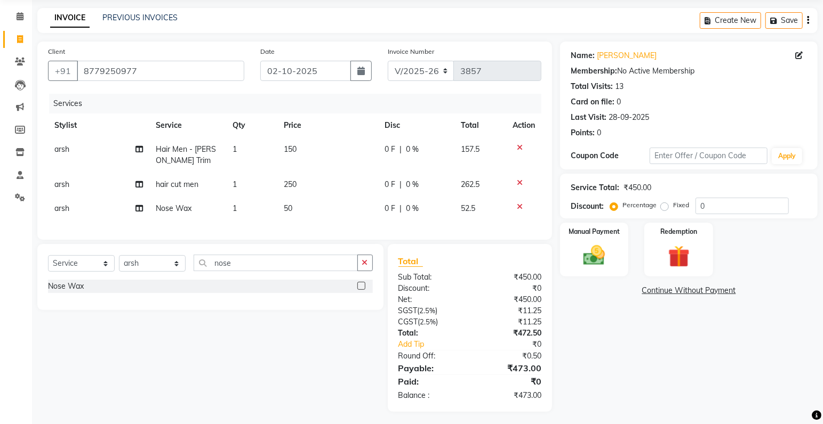
click at [458, 209] on tr "arsh Nose Wax 1 50 0 F | 0 % 52.5" at bounding box center [294, 209] width 493 height 24
click at [286, 208] on span "50" at bounding box center [288, 209] width 9 height 10
select select "86782"
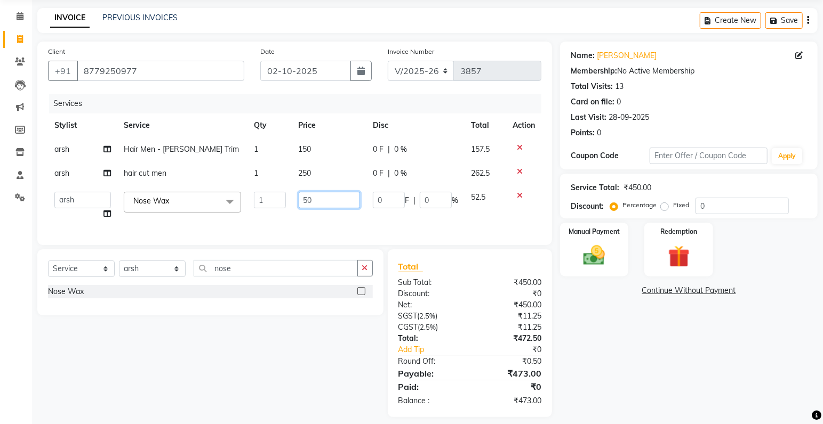
click at [308, 202] on input "50" at bounding box center [329, 200] width 61 height 17
type input "60"
click at [389, 218] on td "0 F | 0 %" at bounding box center [415, 206] width 98 height 41
select select "86782"
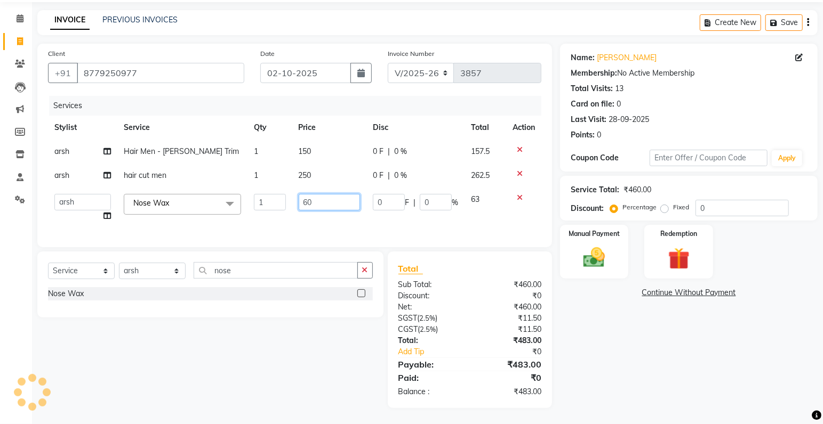
click at [314, 198] on input "60" at bounding box center [329, 202] width 61 height 17
click at [307, 199] on input "60" at bounding box center [329, 202] width 61 height 17
type input "70"
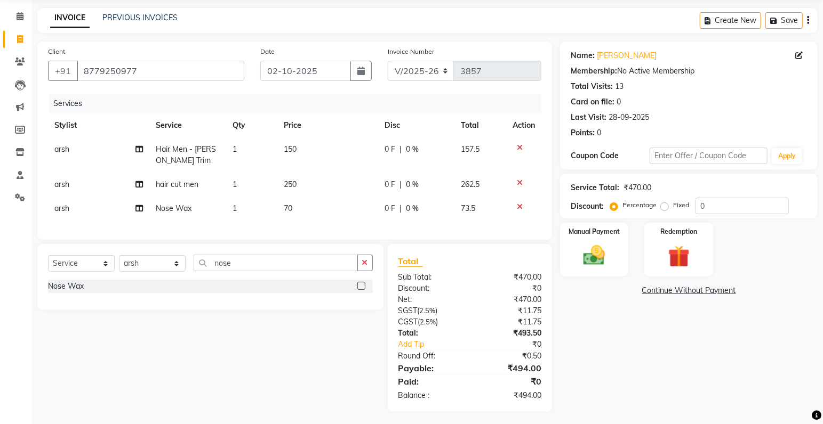
click at [344, 223] on div "Services Stylist Service Qty Price Disc Total Action arsh Hair Men - [PERSON_NA…" at bounding box center [294, 161] width 493 height 135
click at [289, 207] on span "70" at bounding box center [288, 209] width 9 height 10
select select "86782"
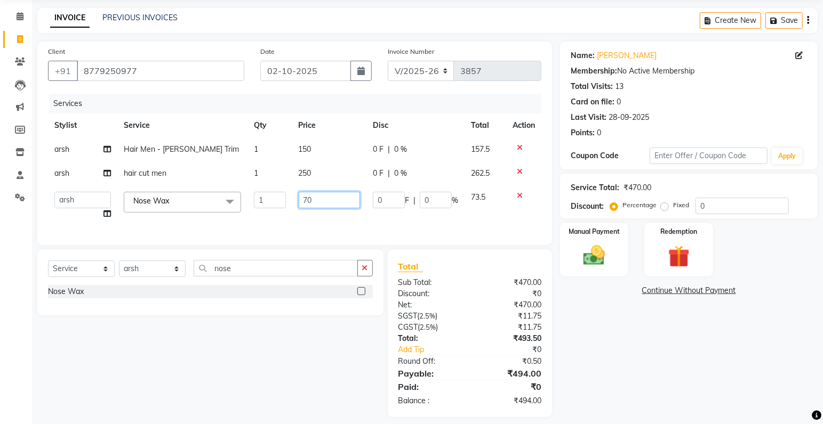
click at [317, 202] on input "70" at bounding box center [329, 200] width 61 height 17
type input "73"
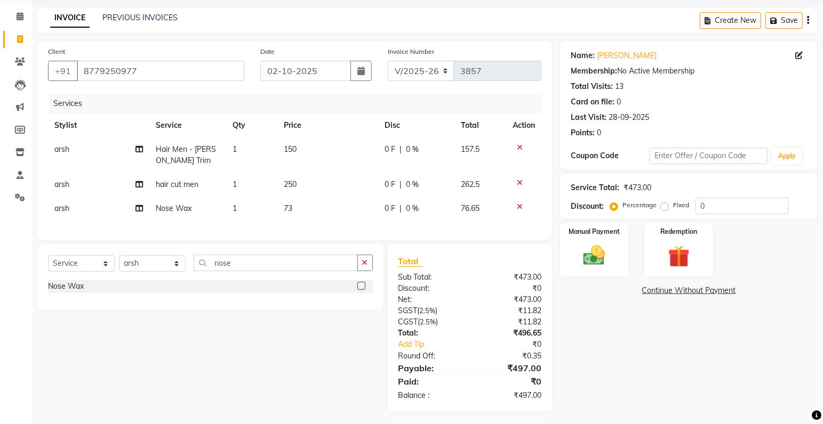
click at [349, 223] on div "Services Stylist Service Qty Price Disc Total Action arsh Hair Men - [PERSON_NA…" at bounding box center [294, 161] width 493 height 135
click at [292, 208] on span "73" at bounding box center [288, 209] width 9 height 10
select select "86782"
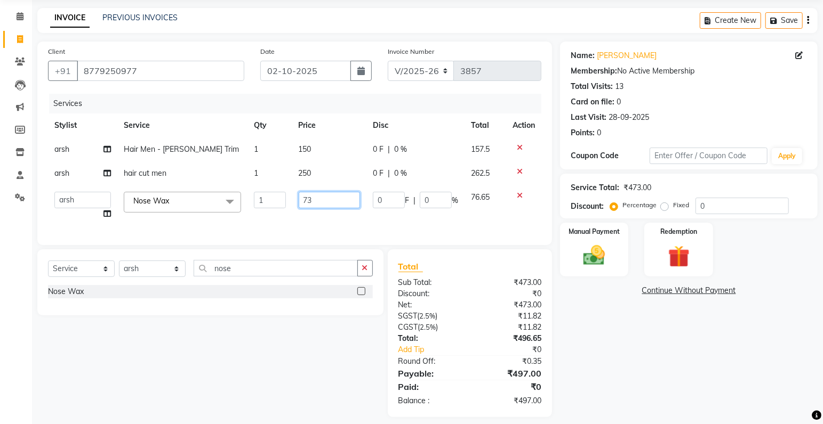
click at [320, 202] on input "73" at bounding box center [329, 200] width 61 height 17
type input "75"
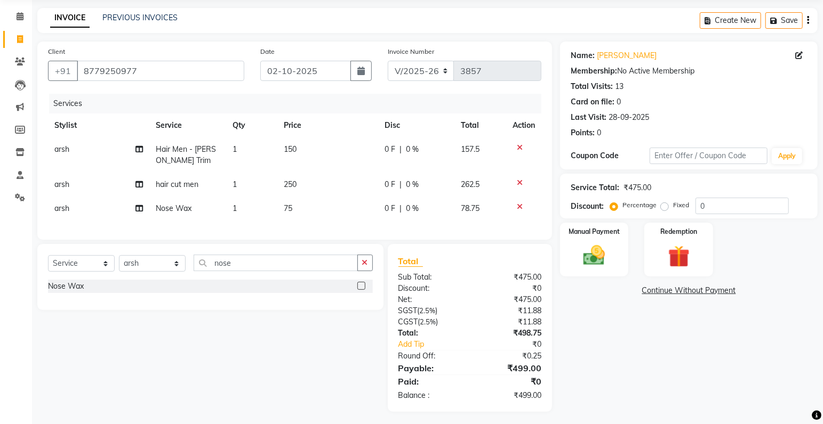
click at [346, 229] on div "Services Stylist Service Qty Price Disc Total Action arsh Hair Men - [PERSON_NA…" at bounding box center [294, 161] width 493 height 135
click at [291, 207] on span "75" at bounding box center [288, 209] width 9 height 10
select select "86782"
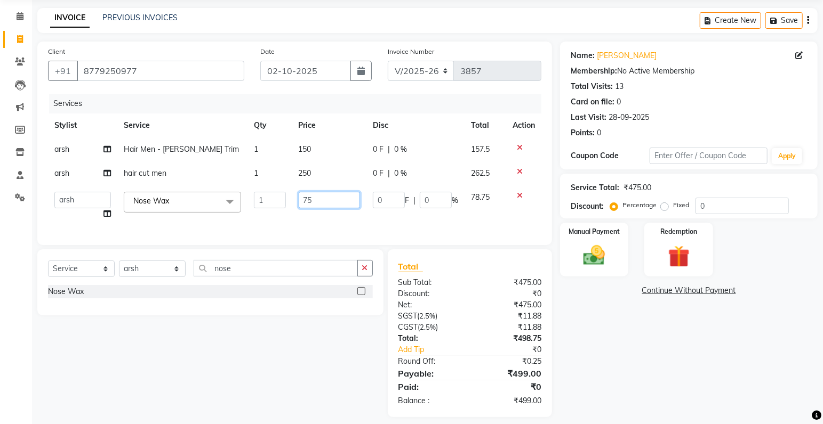
click at [316, 199] on input "75" at bounding box center [329, 200] width 61 height 17
type input "76"
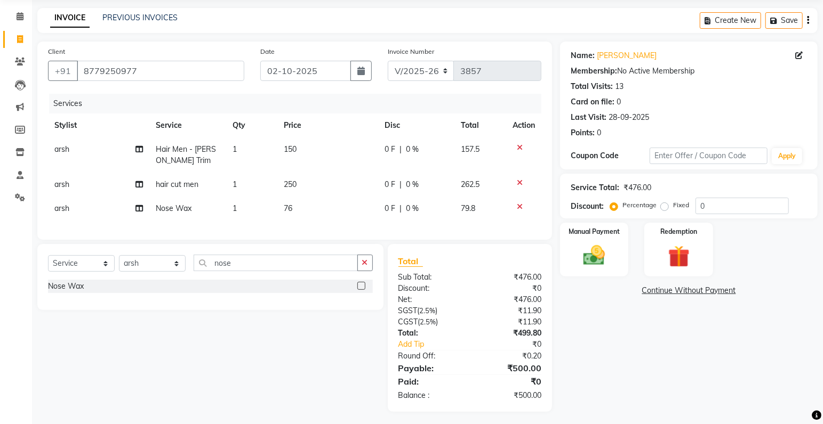
click at [342, 229] on div "Services Stylist Service Qty Price Disc Total Action arsh Hair Men - [PERSON_NA…" at bounding box center [294, 161] width 493 height 135
click at [587, 258] on img at bounding box center [594, 256] width 37 height 26
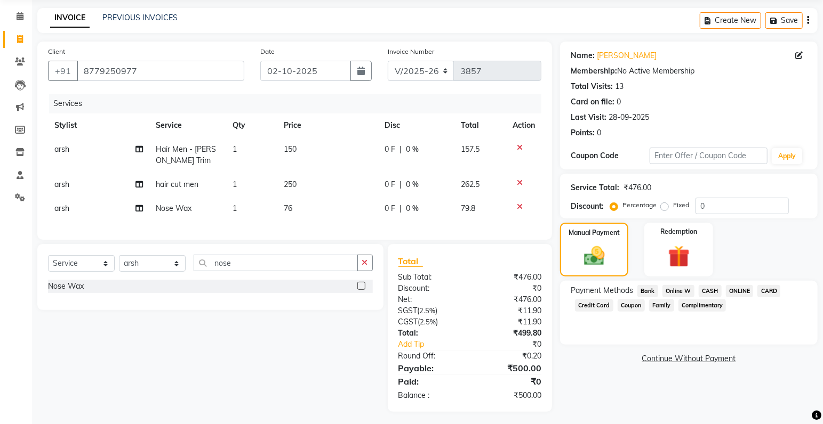
click at [716, 293] on span "CASH" at bounding box center [710, 291] width 23 height 12
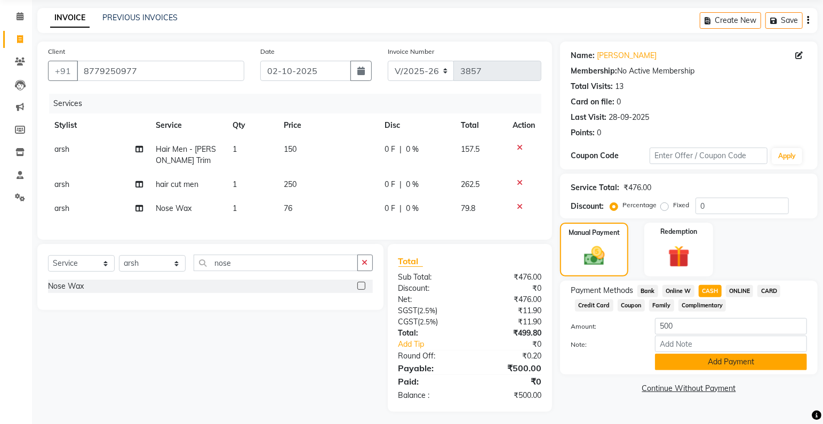
click at [733, 357] on button "Add Payment" at bounding box center [731, 362] width 152 height 17
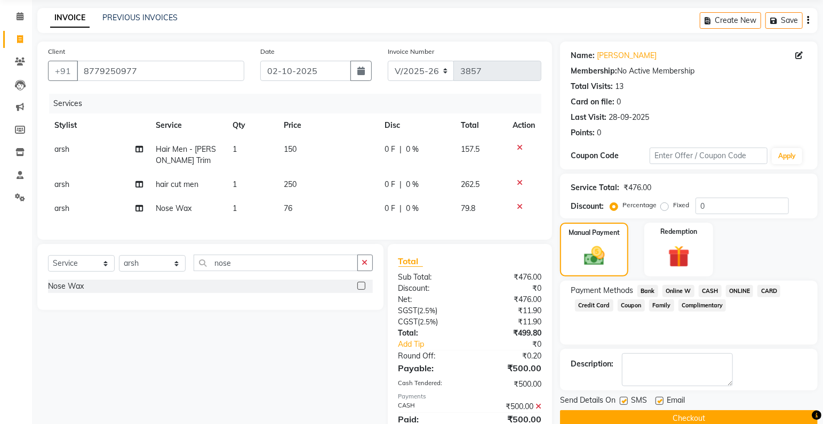
scroll to position [87, 0]
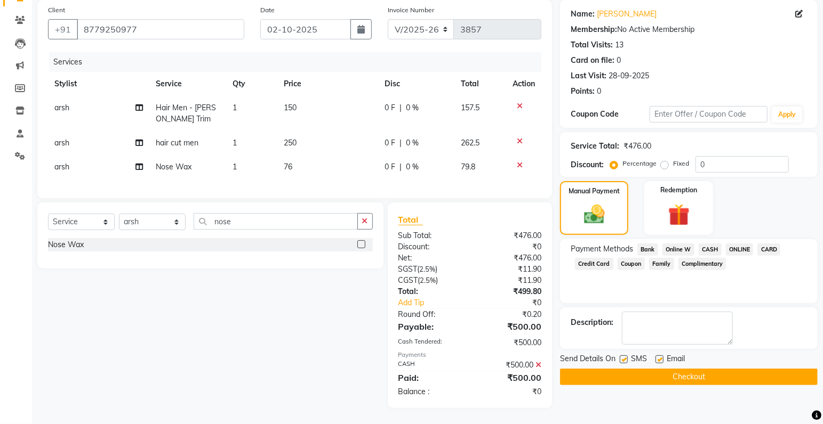
click at [626, 356] on label at bounding box center [624, 360] width 8 height 8
click at [626, 357] on input "checkbox" at bounding box center [623, 360] width 7 height 7
checkbox input "false"
click at [637, 371] on button "Checkout" at bounding box center [689, 377] width 258 height 17
